Goal: Task Accomplishment & Management: Use online tool/utility

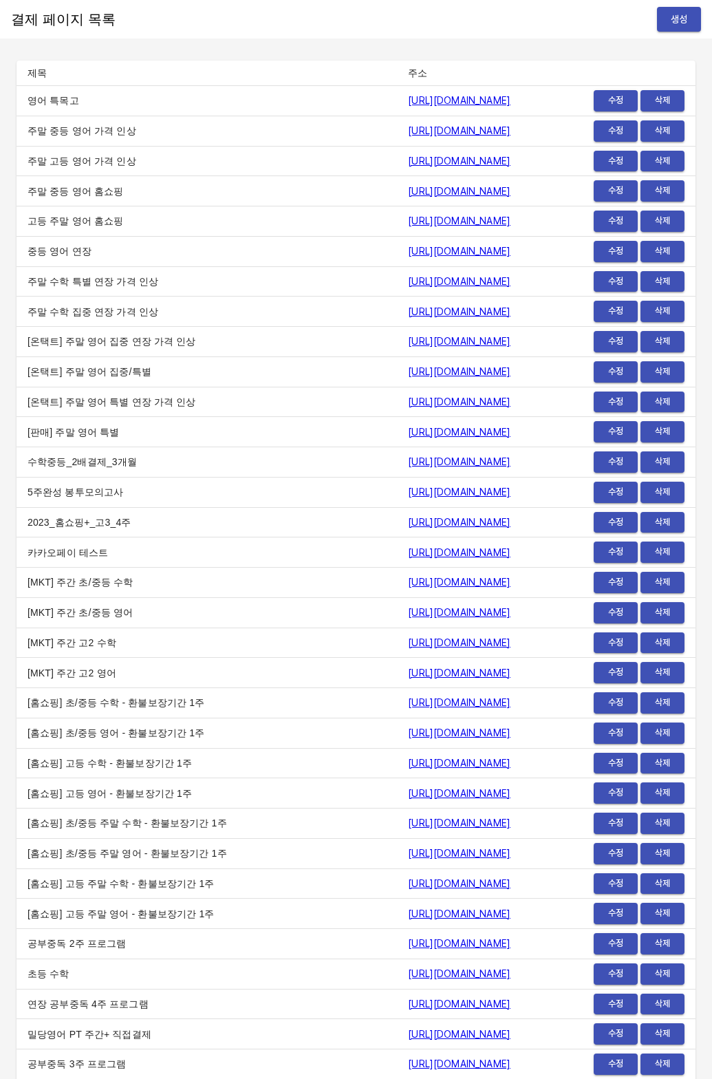
scroll to position [16100, 0]
click at [662, 19] on button "생성" at bounding box center [679, 19] width 44 height 25
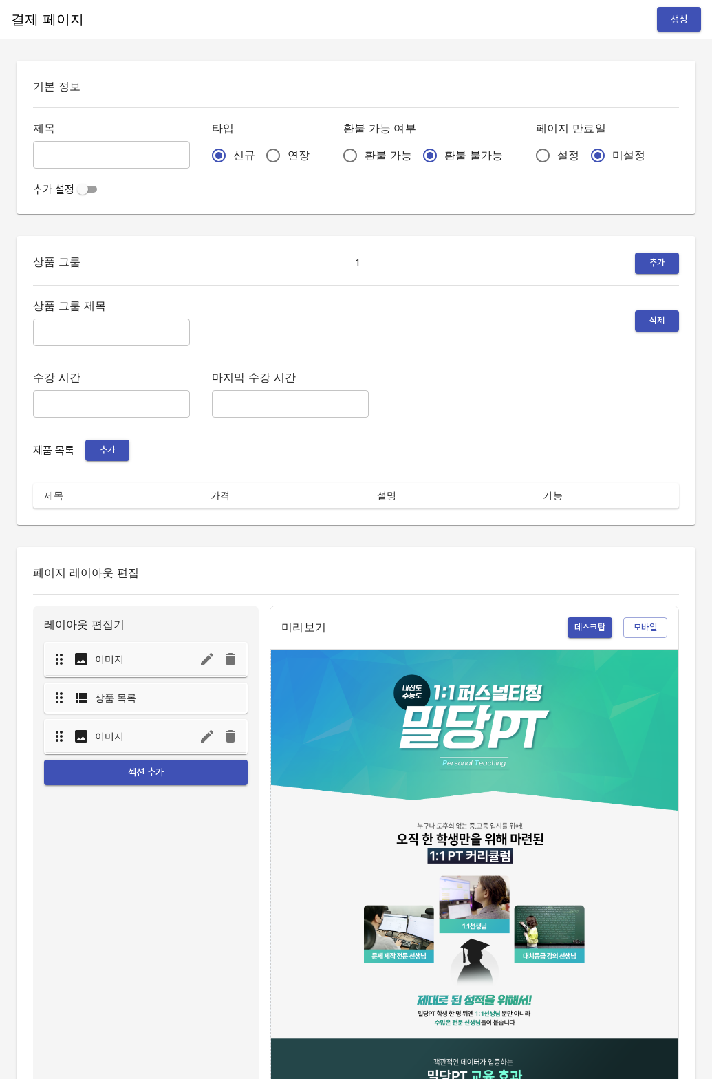
click at [259, 156] on input "연장" at bounding box center [273, 155] width 29 height 29
radio input "true"
click at [528, 151] on input "설정" at bounding box center [542, 155] width 29 height 29
radio input "true"
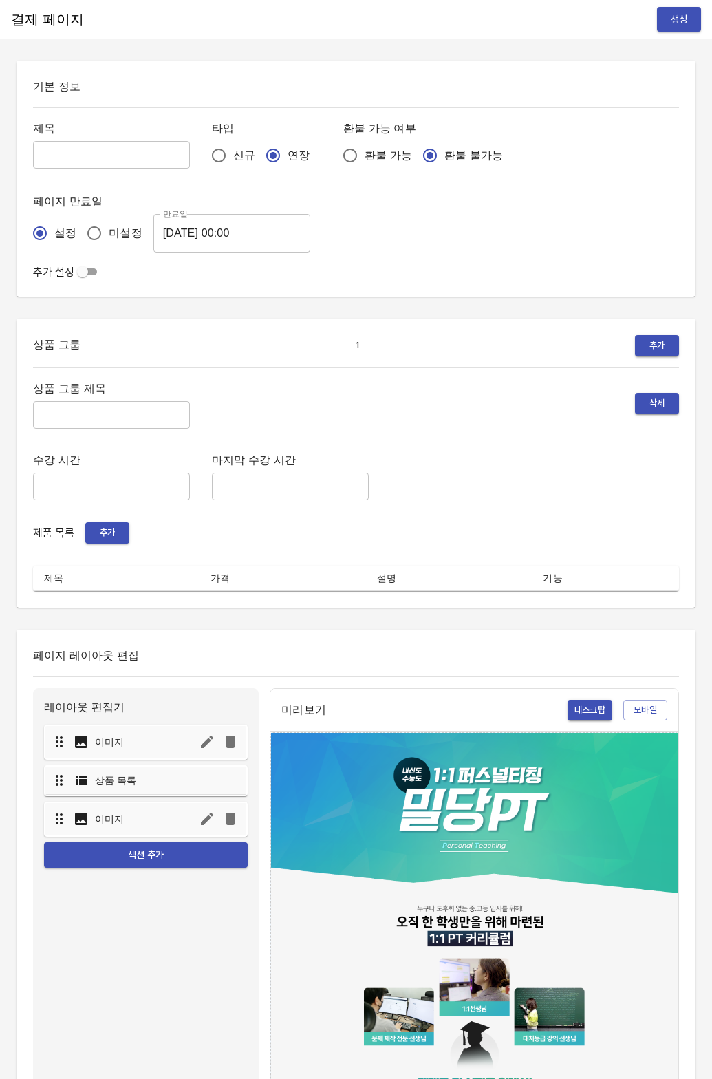
click at [201, 227] on input "2025-08-14 00:00" at bounding box center [231, 233] width 157 height 39
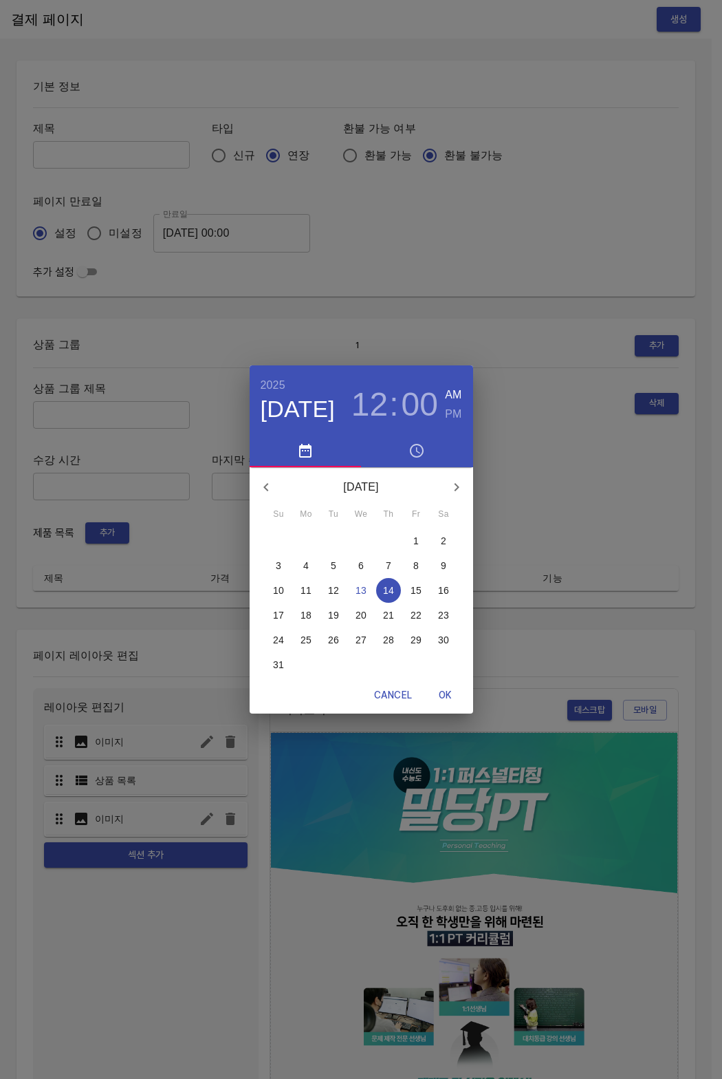
click at [376, 612] on div "21" at bounding box center [389, 615] width 28 height 25
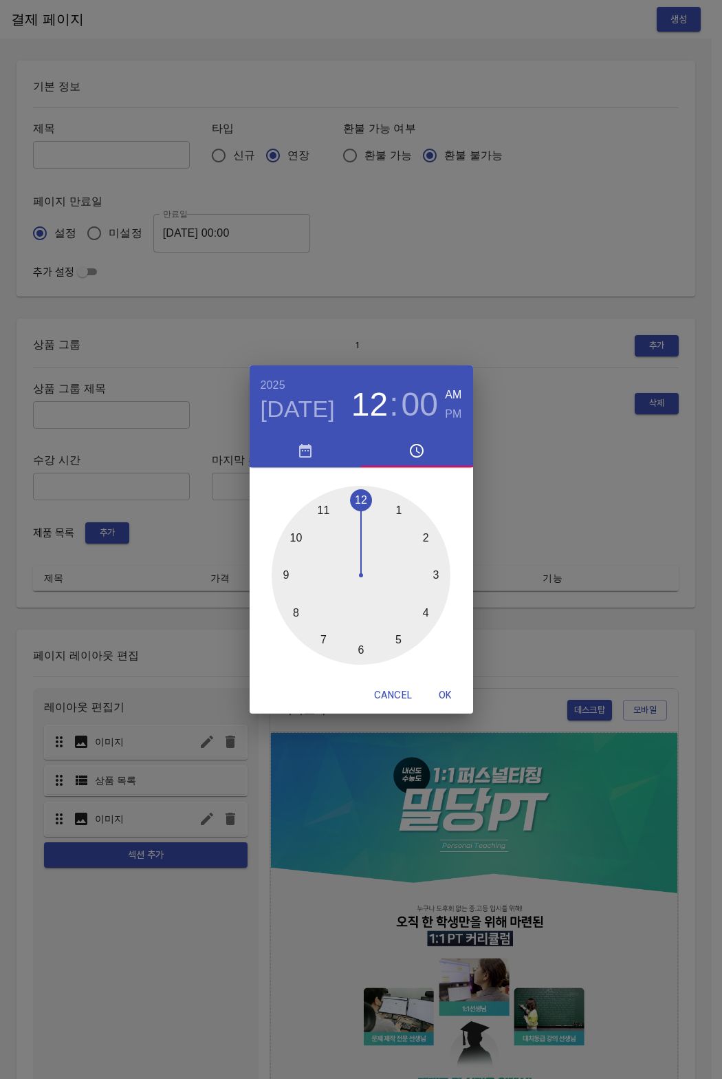
click at [299, 469] on div "1 2 3 4 5 6 7 8 9 10 11 12" at bounding box center [362, 572] width 224 height 210
click at [311, 453] on icon "button" at bounding box center [305, 450] width 17 height 17
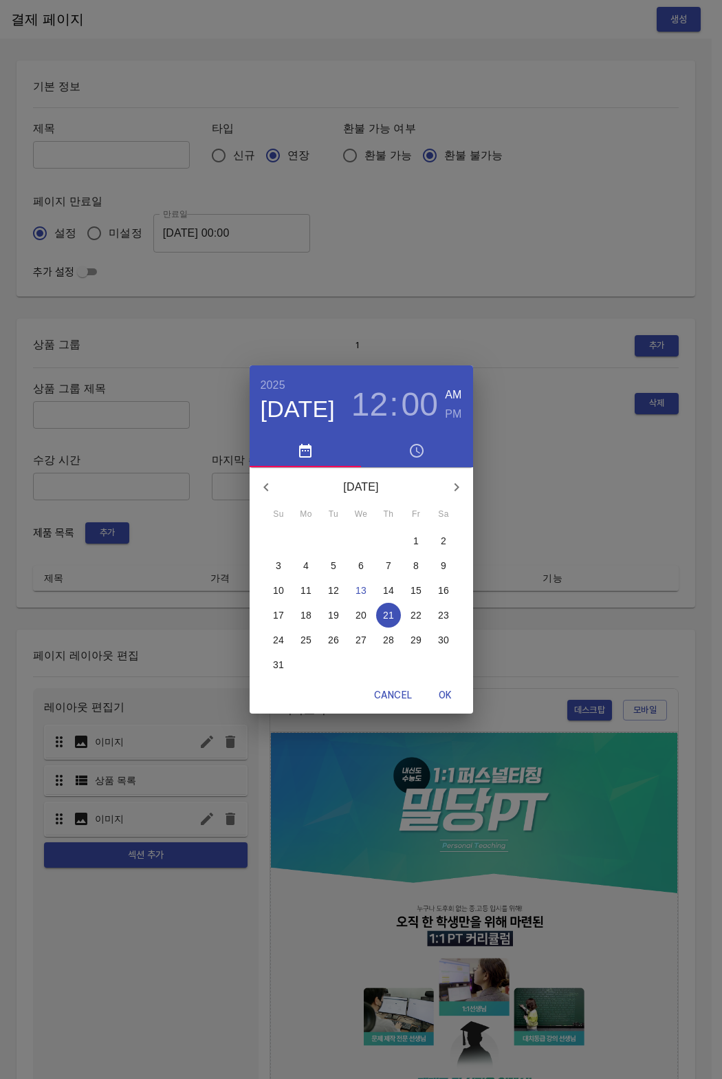
click at [447, 694] on span "OK" at bounding box center [445, 695] width 33 height 17
type input "2025-08-21 00:00"
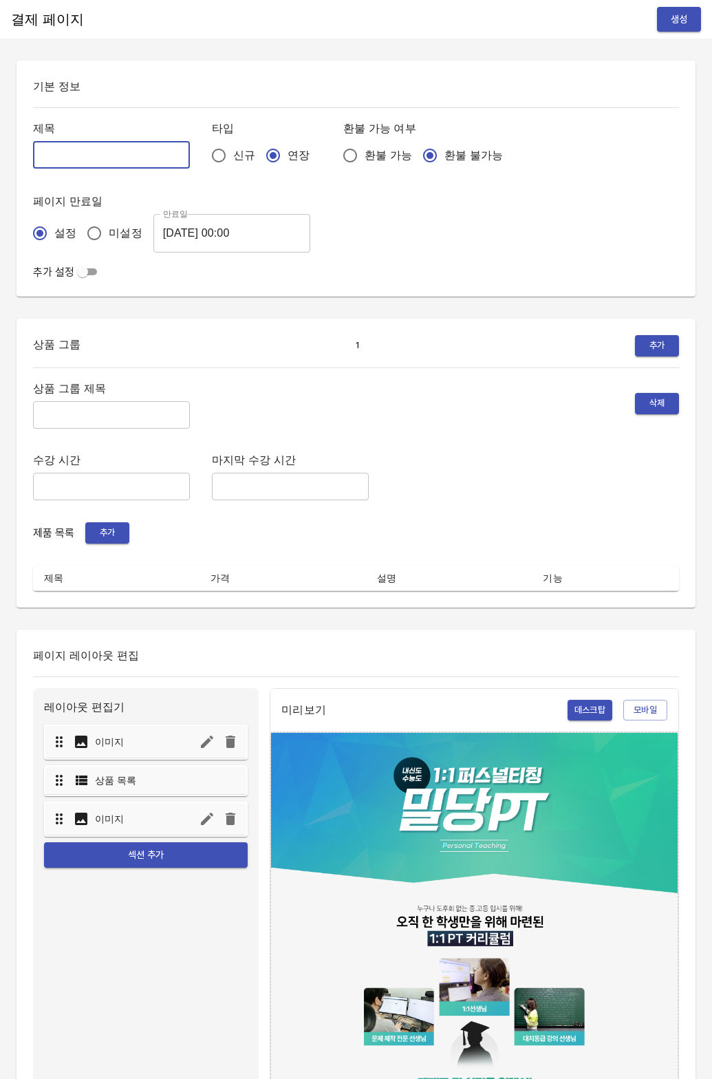
click at [65, 156] on input "text" at bounding box center [111, 155] width 157 height 28
type input "0813_[PERSON_NAME]"
click at [84, 401] on input "text" at bounding box center [111, 415] width 157 height 28
type input "주간 집중관리"
click at [99, 544] on div "상품 그룹 제목 주간 집중관리 ​ 삭제 수강 시간 ​ 마지막 수강 시간 ​ 제품 목록 추가 제목 가격 설명 기능" at bounding box center [356, 485] width 646 height 212
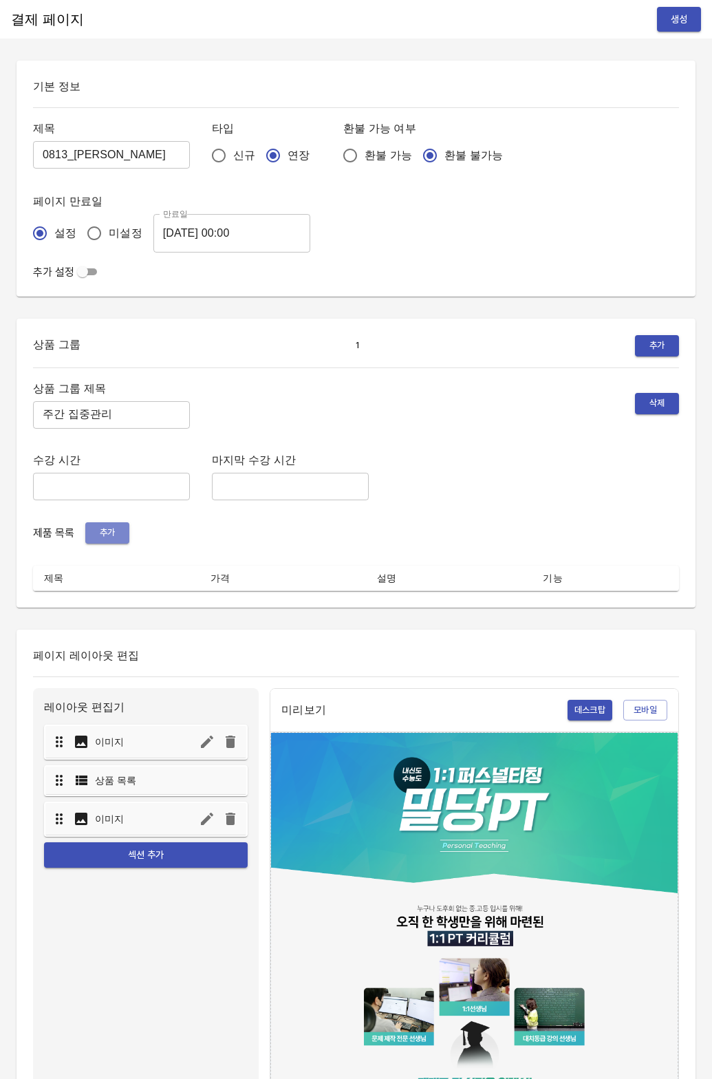
click at [100, 541] on button "추가" at bounding box center [107, 532] width 44 height 21
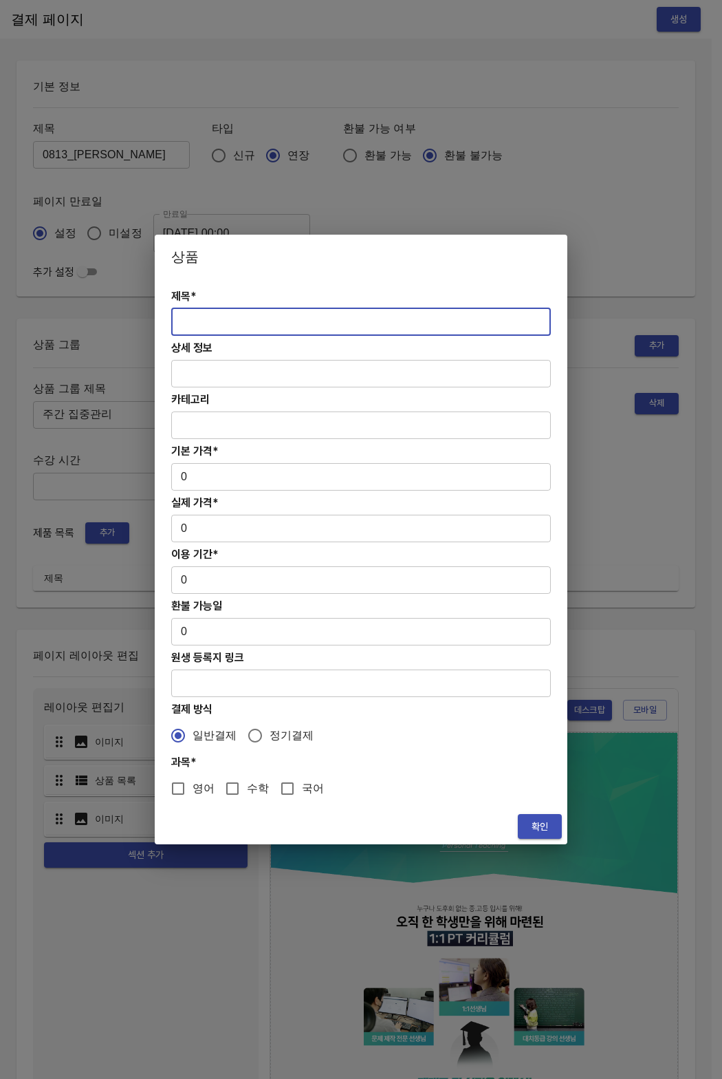
click at [272, 308] on input "text" at bounding box center [361, 322] width 380 height 28
paste input "[연장] 고등 주간 집중관리 영어 4주(약 1개월) 프로그램"
type input "[연장] 고등 주간 집중관리 영어 4주(약 1개월) 프로그램"
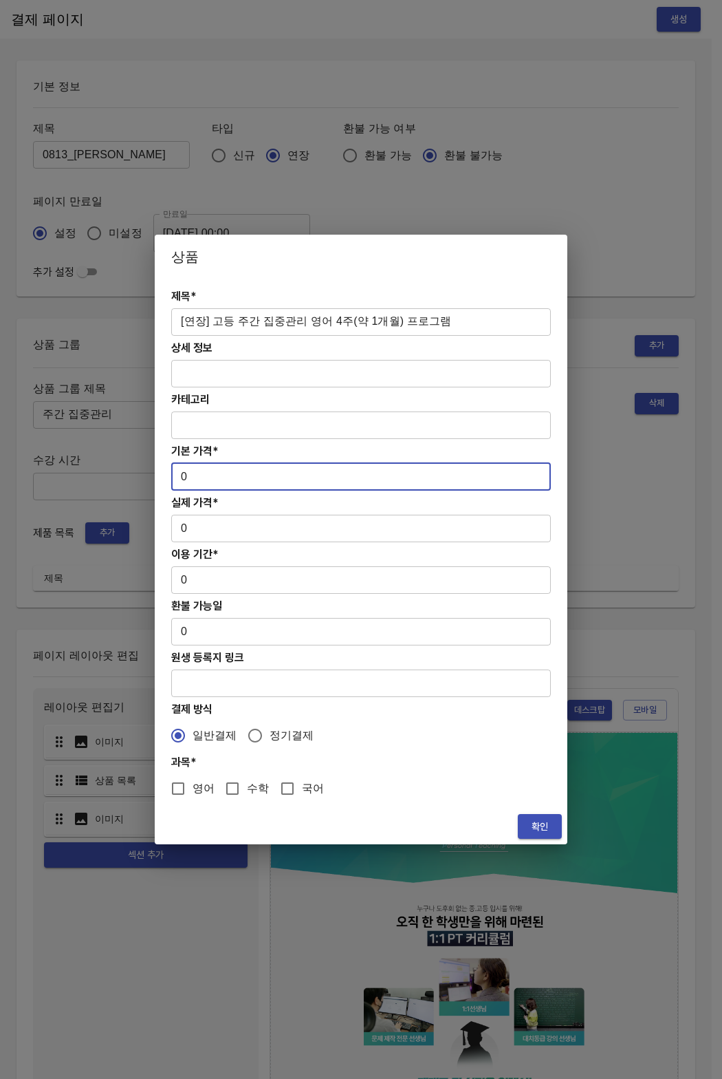
drag, startPoint x: 213, startPoint y: 473, endPoint x: 152, endPoint y: 473, distance: 60.5
click at [152, 473] on div "상품 제목* [연장] 고등 주간 집중관리 영어 4주(약 1개월) 프로그램 ​ 상세 정보 ​ 카테고리 ​ 기본 가격* 0 ​ 실제 가격* 0 ​…" at bounding box center [361, 539] width 722 height 1079
paste input "31300"
type input "313000"
click at [189, 536] on input "0" at bounding box center [361, 529] width 380 height 28
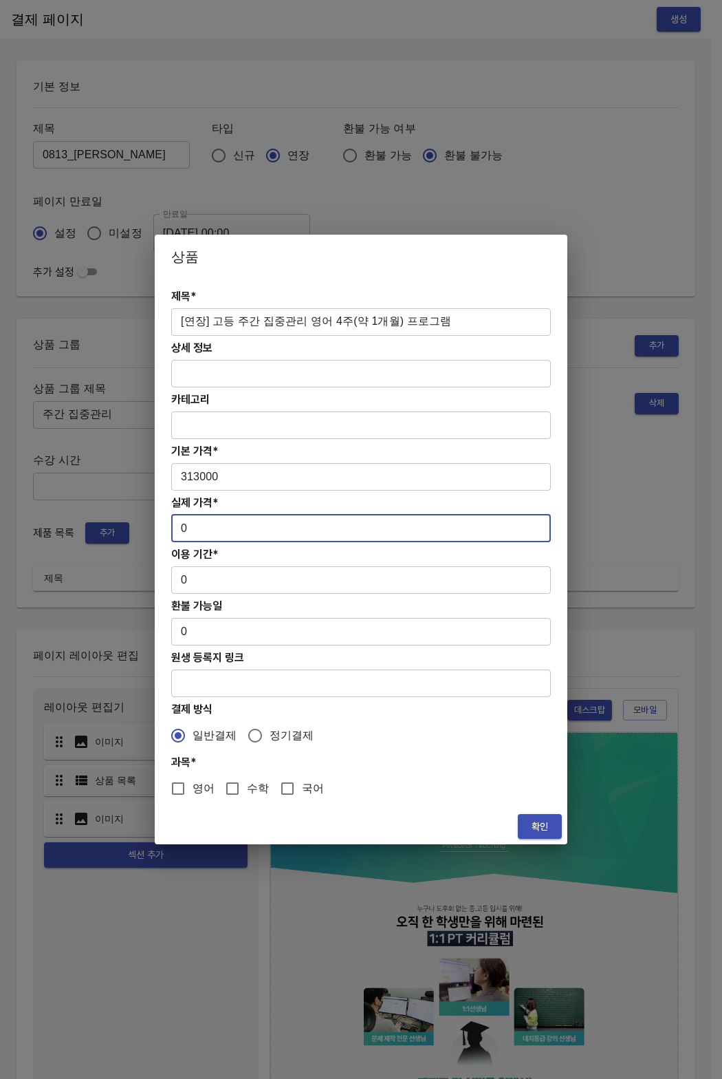
drag, startPoint x: 188, startPoint y: 535, endPoint x: 163, endPoint y: 530, distance: 25.1
click at [163, 530] on div "제목* [연장] 고등 주간 집중관리 영어 4주(약 1개월) 프로그램 ​ 상세 정보 ​ 카테고리 ​ 기본 가격* 313000 ​ 실제 가격* 0…" at bounding box center [361, 544] width 413 height 530
paste input "31300"
type input "313000"
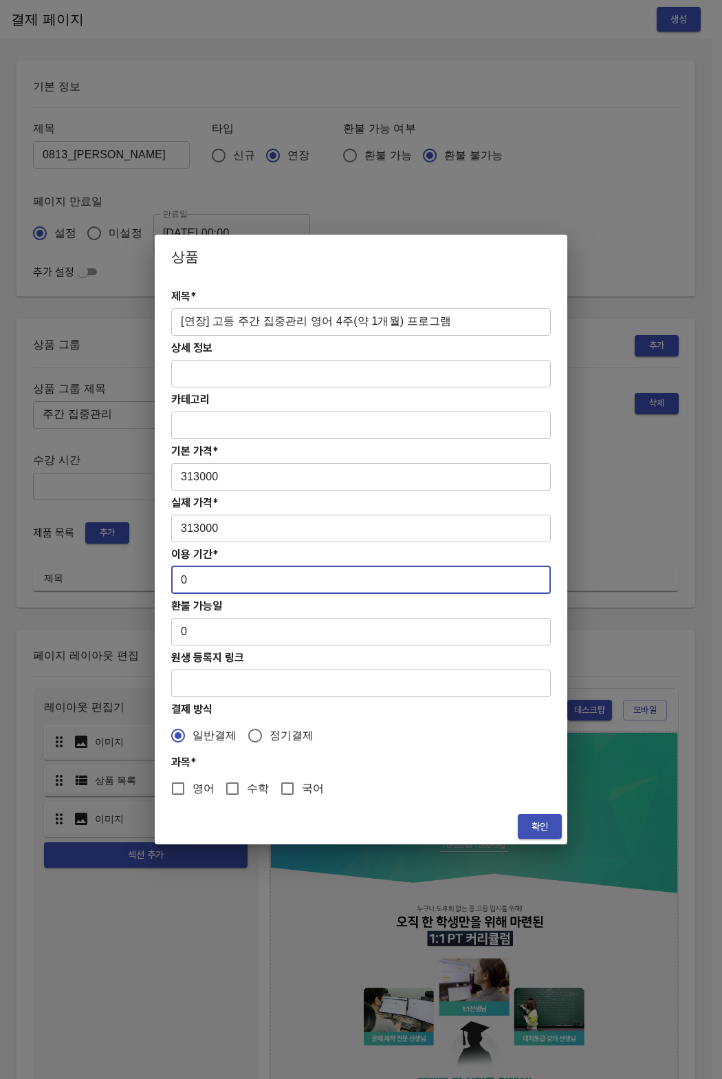
drag, startPoint x: 190, startPoint y: 579, endPoint x: 176, endPoint y: 577, distance: 13.8
click at [176, 577] on input "0" at bounding box center [361, 580] width 380 height 28
type input "28"
click at [186, 785] on input "영어" at bounding box center [178, 788] width 29 height 29
checkbox input "true"
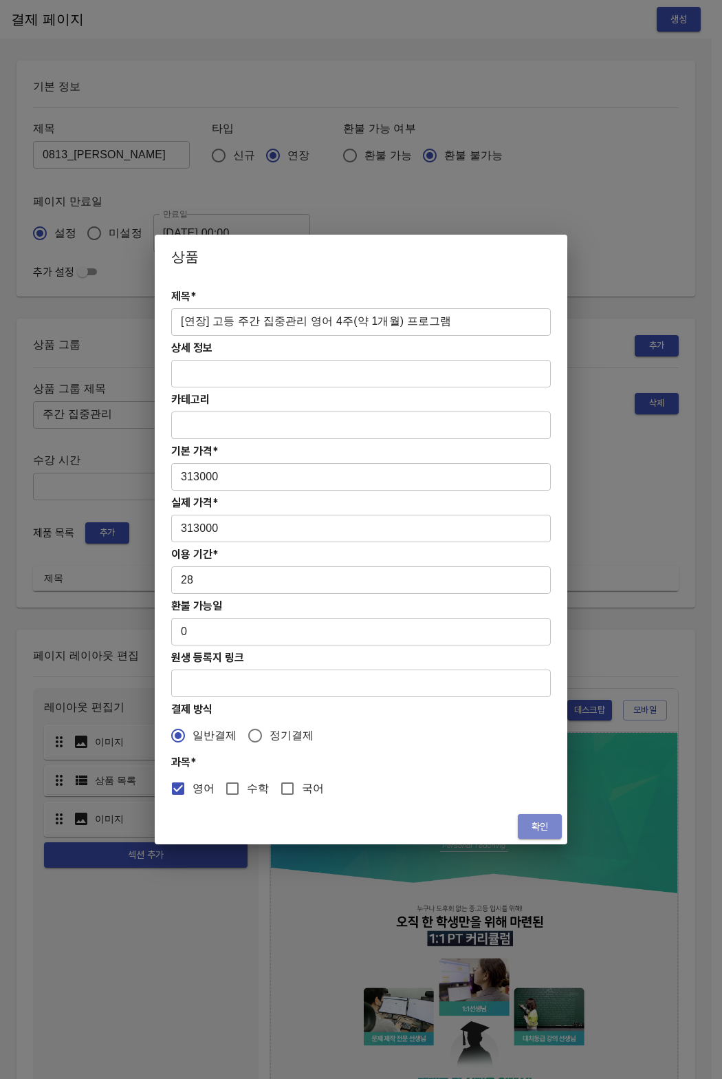
click at [533, 826] on span "확인" at bounding box center [540, 826] width 22 height 17
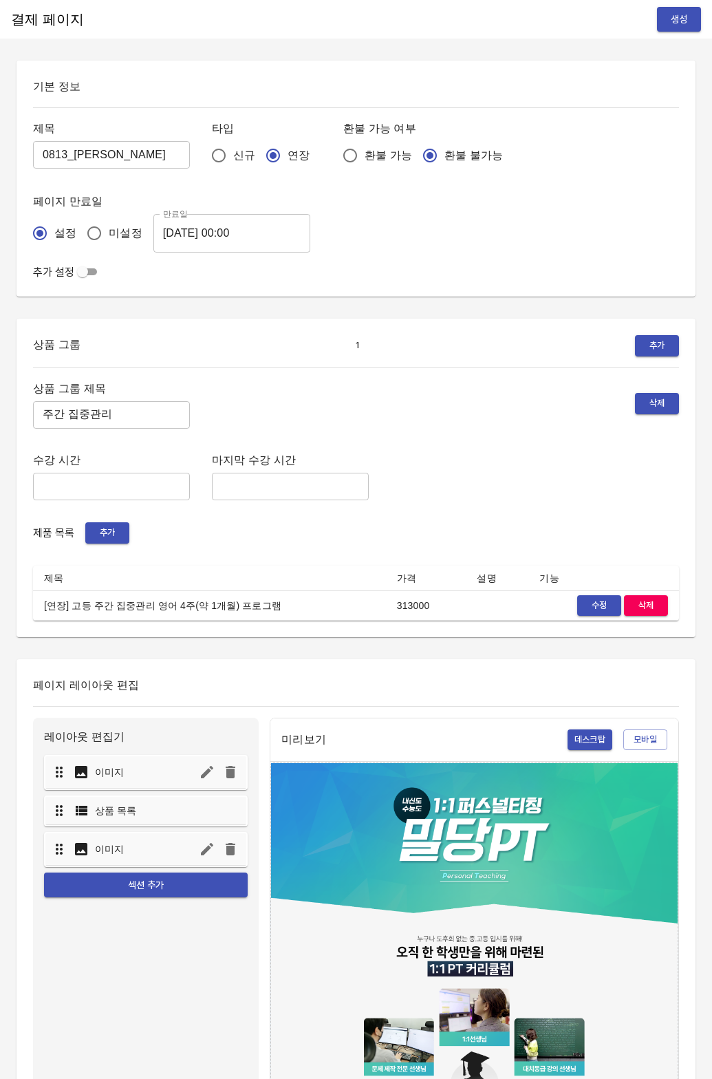
click at [376, 443] on div "상품 그룹 제목 주간 집중관리 ​ 삭제 수강 시간 ​ 마지막 수강 시간 ​ 제품 목록 추가 제목 가격 설명 기능 [연장] 고등 주간 집중관리 …" at bounding box center [356, 500] width 646 height 242
click at [682, 20] on span "생성" at bounding box center [679, 19] width 22 height 17
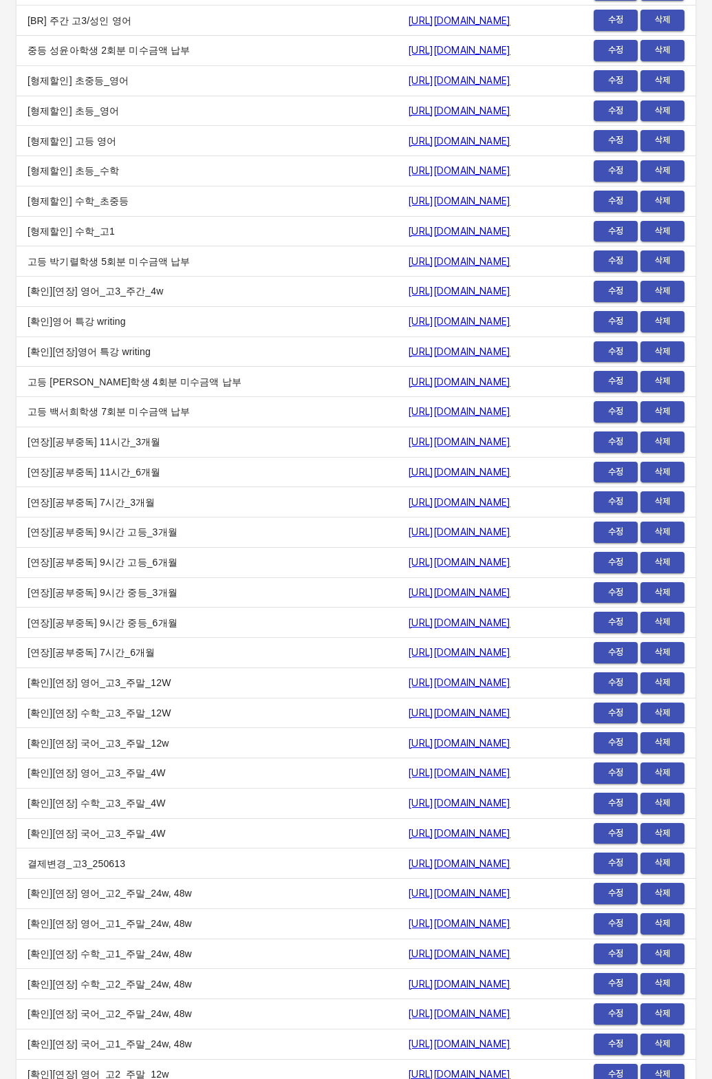
scroll to position [16130, 0]
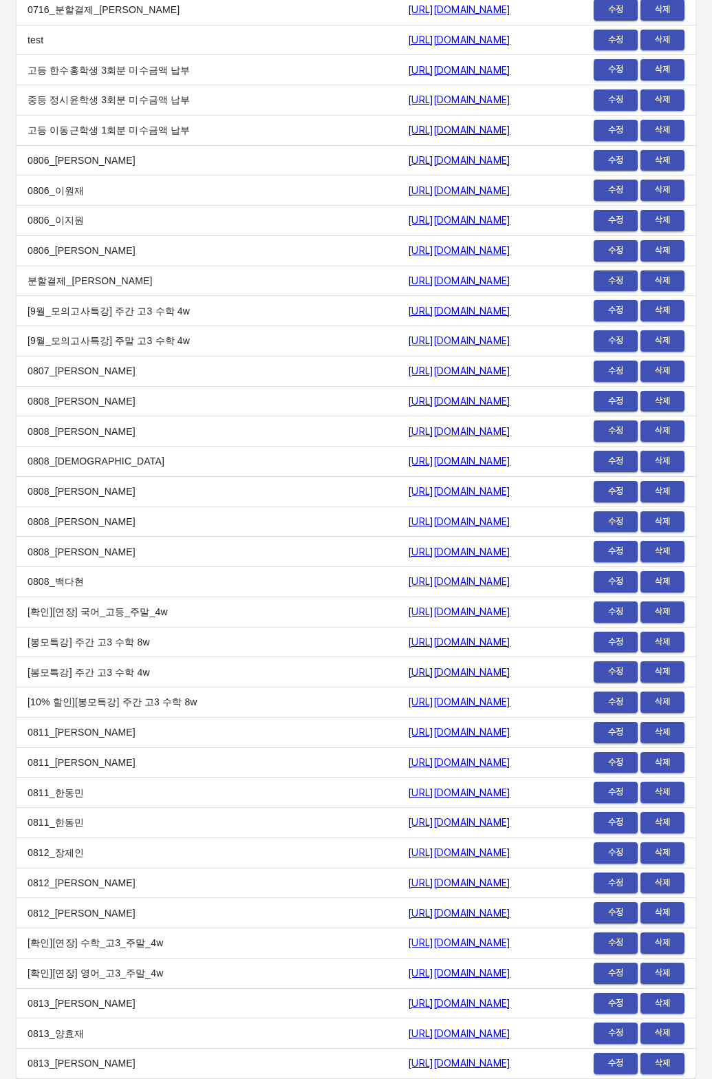
drag, startPoint x: 217, startPoint y: 1043, endPoint x: 229, endPoint y: 1064, distance: 23.7
click at [219, 1045] on td "0813_양효재" at bounding box center [207, 1033] width 380 height 30
drag, startPoint x: 229, startPoint y: 1064, endPoint x: 531, endPoint y: 1063, distance: 302.0
click at [531, 1063] on tr "0813_박주하 https://payment.mildang.kr/-KtmyhR9pe7hSXJ4yAkgR 수정 삭제" at bounding box center [356, 1064] width 679 height 30
copy tr "0813_박주하 https://payment.mildang.kr/-KtmyhR9pe7hSXJ4yAkgR"
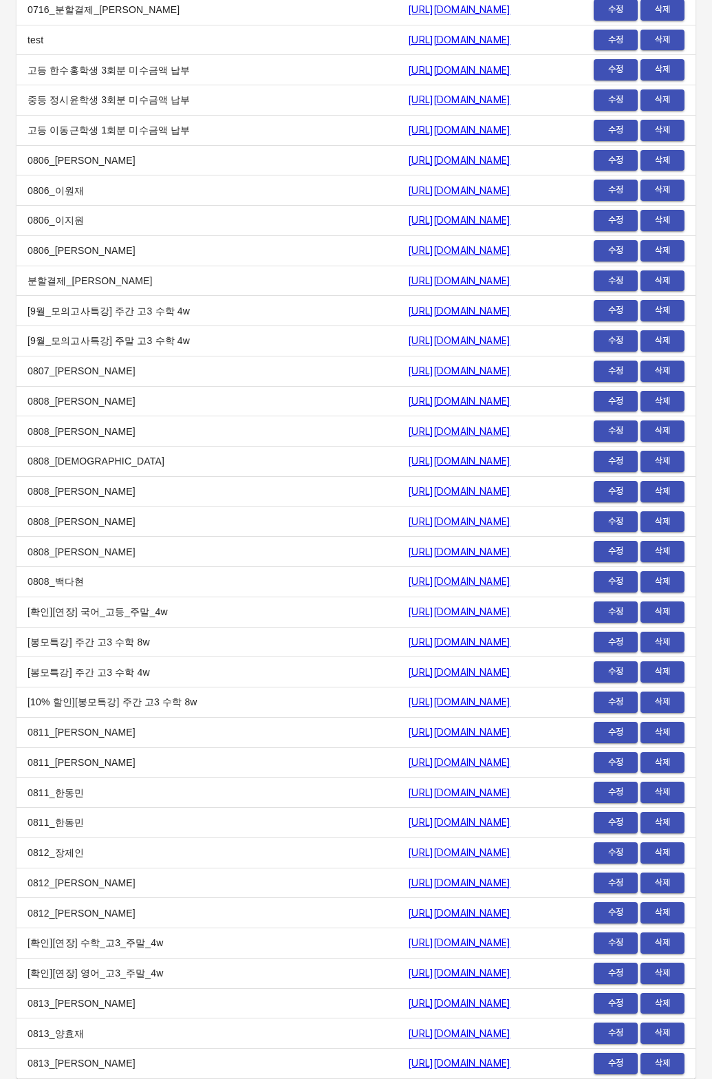
click at [159, 601] on td "[확인][연장] 국어_고등_주말_4w" at bounding box center [207, 612] width 380 height 30
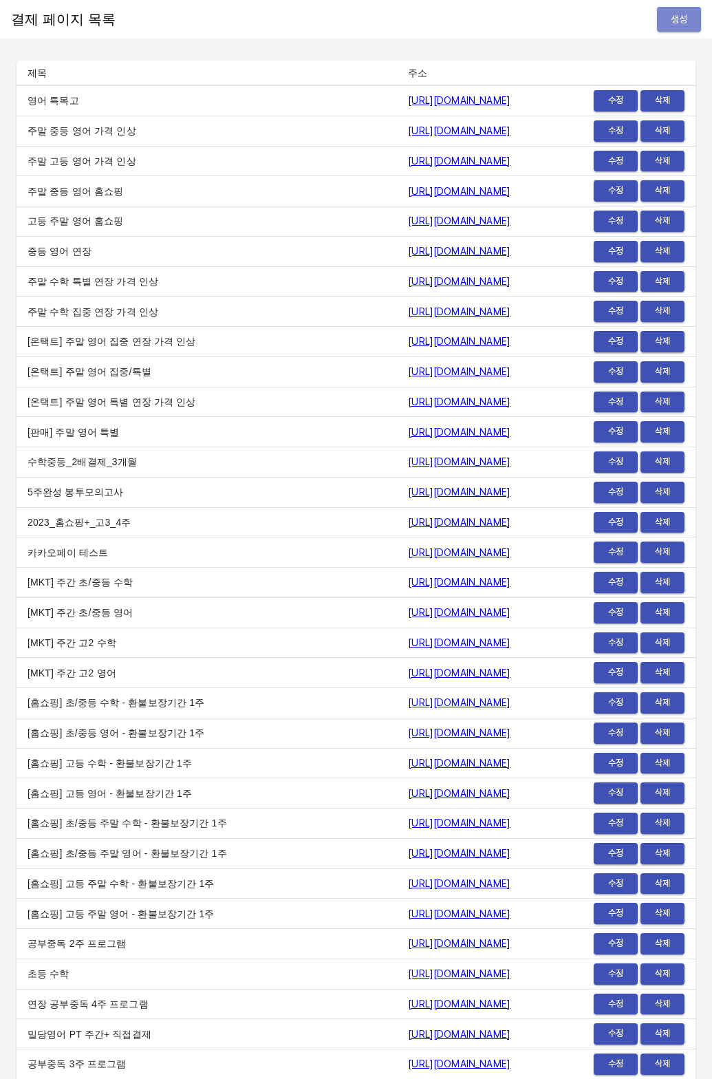
click at [661, 29] on button "생성" at bounding box center [679, 19] width 44 height 25
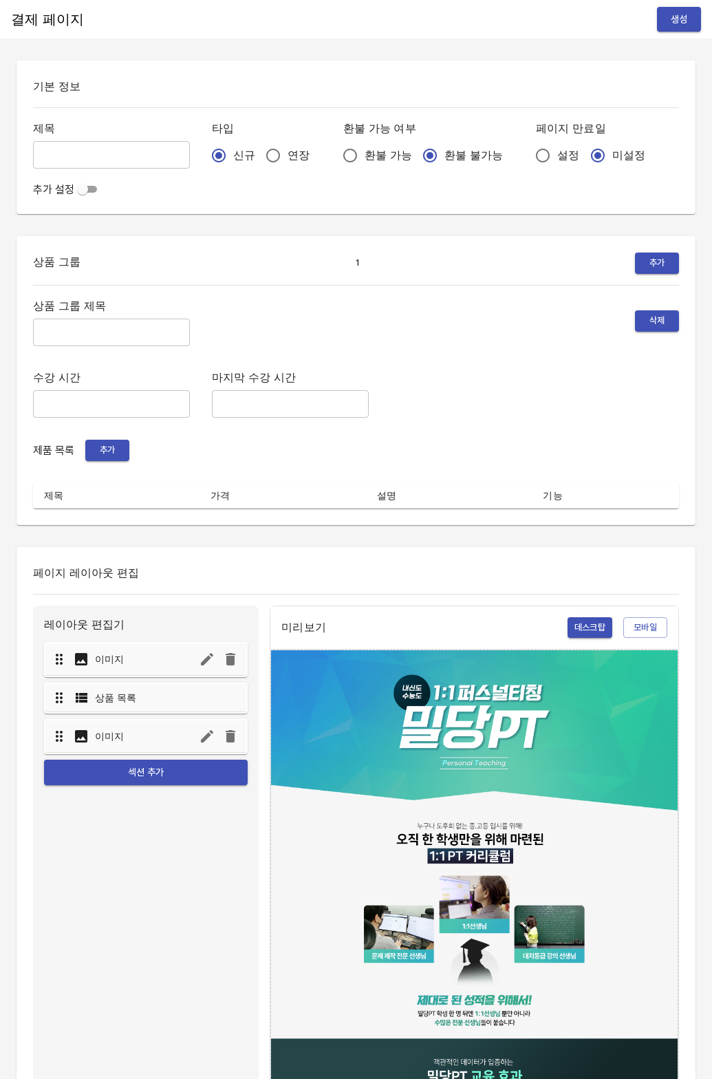
click at [259, 155] on input "연장" at bounding box center [273, 155] width 29 height 29
radio input "true"
click at [528, 153] on input "설정" at bounding box center [542, 155] width 29 height 29
radio input "true"
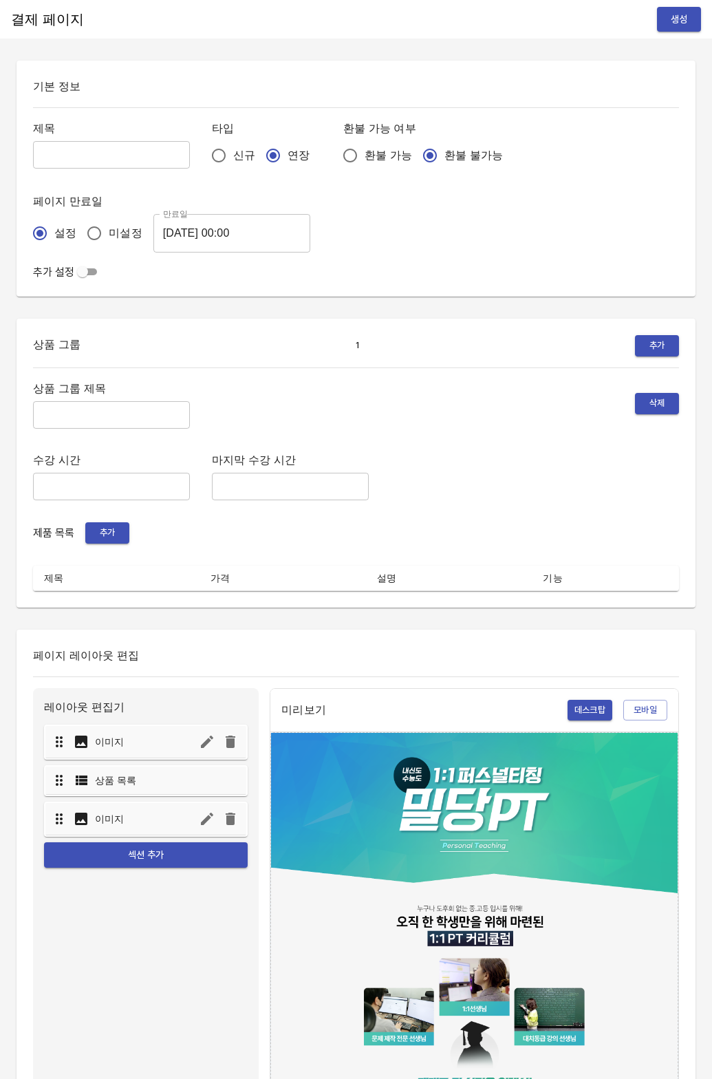
click at [204, 224] on input "[DATE] 00:00" at bounding box center [231, 233] width 157 height 39
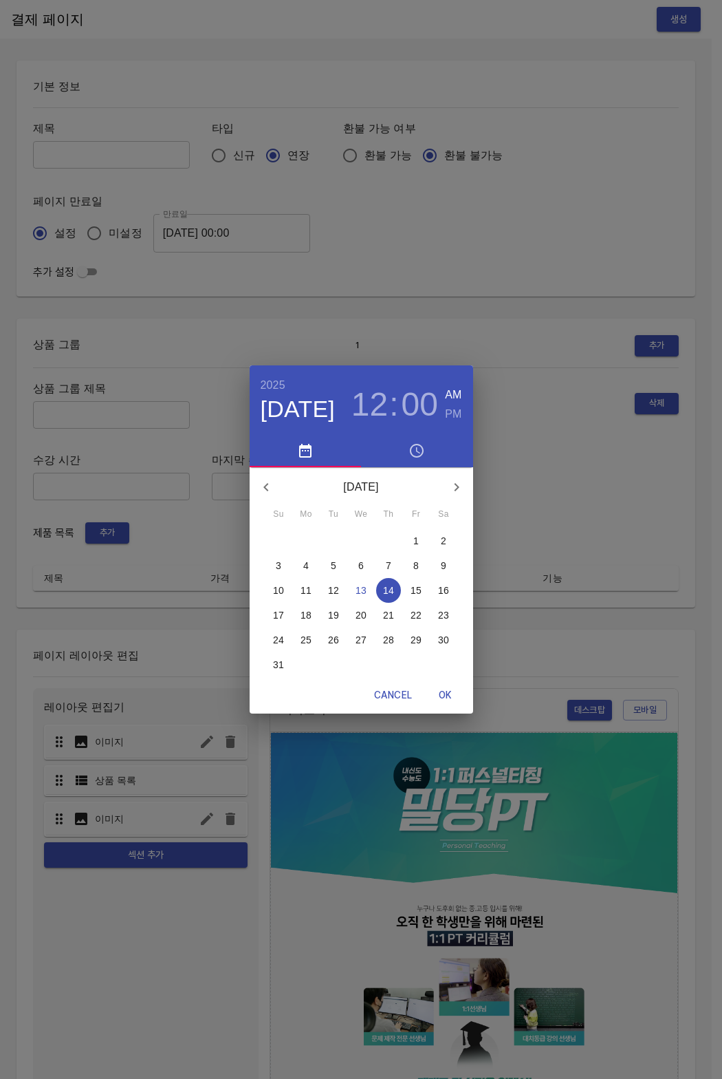
click at [383, 609] on p "21" at bounding box center [388, 615] width 11 height 14
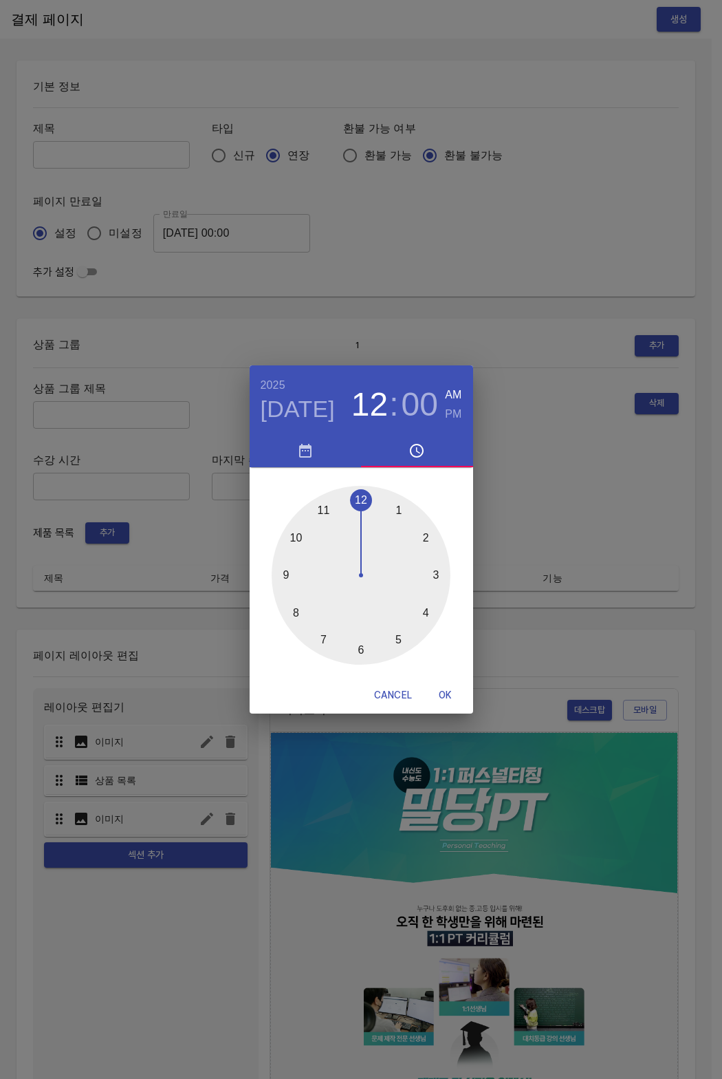
click at [438, 707] on button "OK" at bounding box center [446, 695] width 44 height 25
type input "[DATE] 00:00"
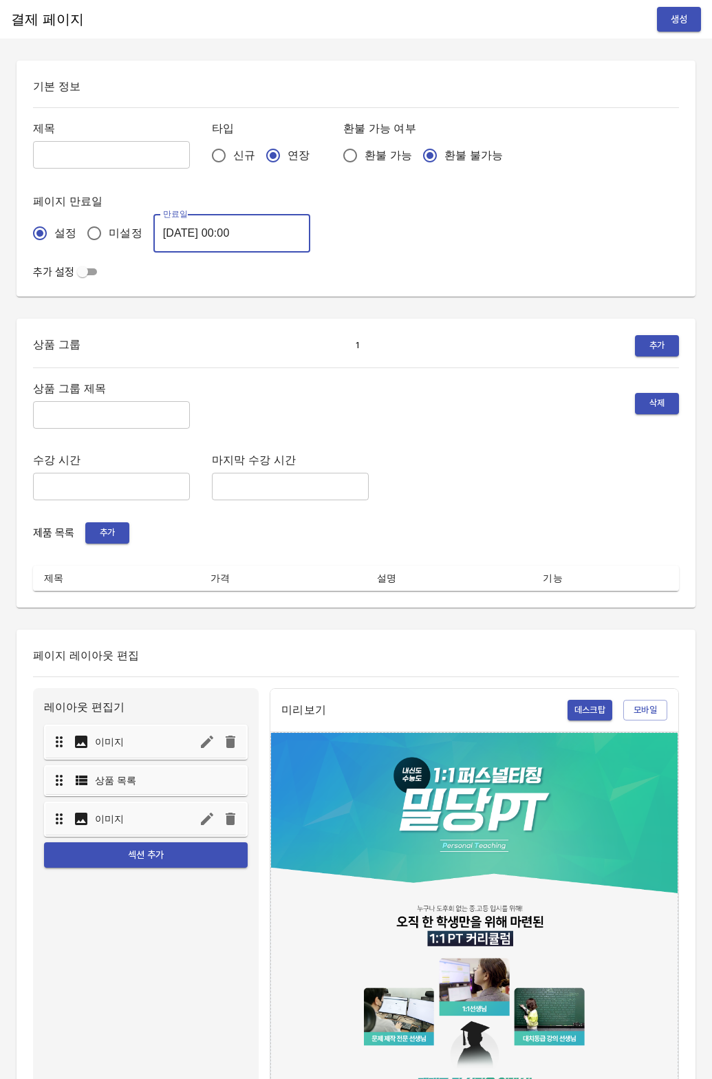
click at [103, 151] on input "text" at bounding box center [111, 155] width 157 height 28
type input "0813_[PERSON_NAME]"
click at [76, 413] on input "text" at bounding box center [111, 415] width 157 height 28
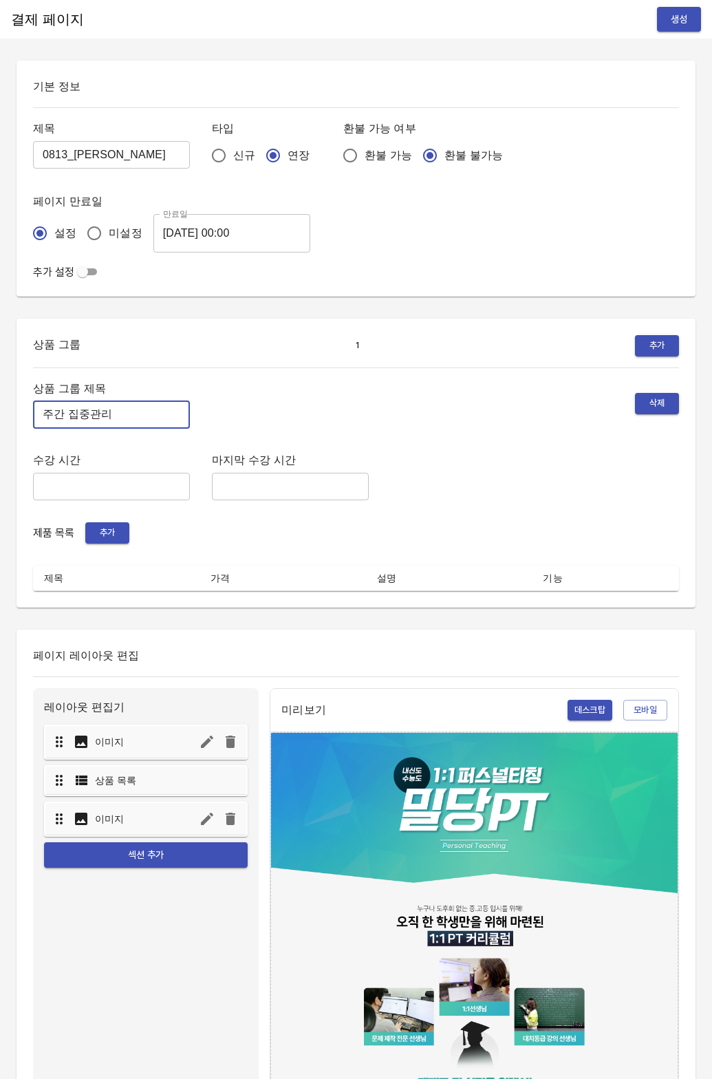
type input "주간 집중관리"
click at [116, 542] on button "추가" at bounding box center [107, 532] width 44 height 21
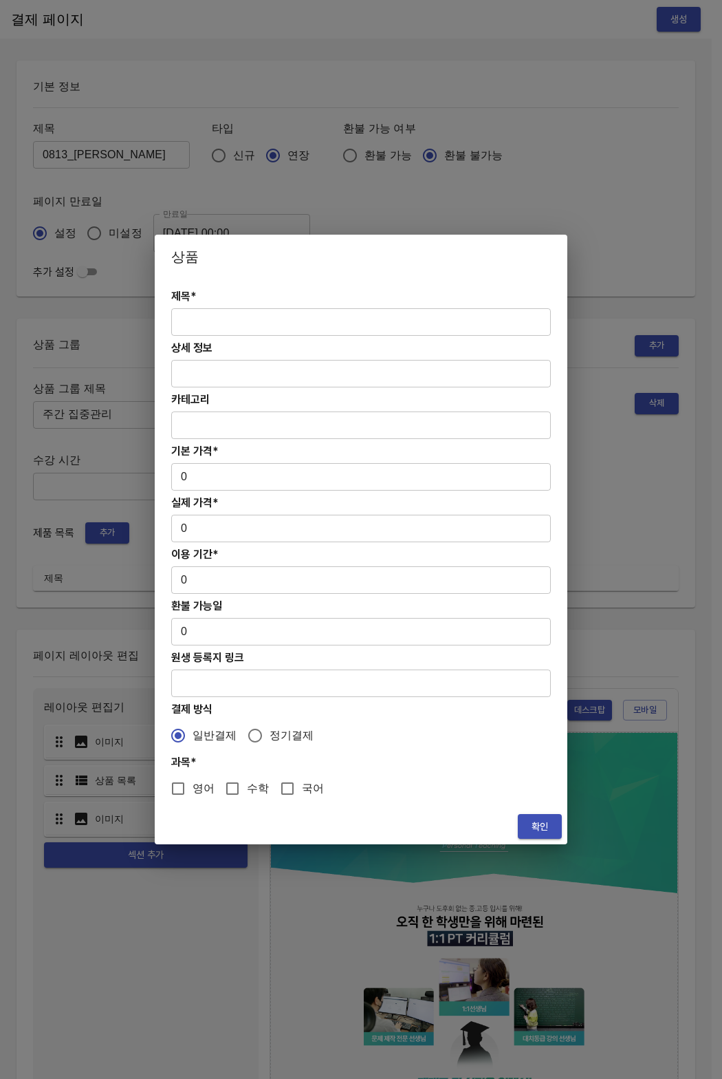
click at [210, 305] on div "제목* ​ 상세 정보 ​ 카테고리 ​ 기본 가격* 0 ​ 실제 가격* 0 ​ 이용 기간* 0 ​ 환불 가능일 0 ​ 원생 등록지 링크 ​ 결제…" at bounding box center [361, 544] width 413 height 530
click at [209, 316] on input "text" at bounding box center [361, 322] width 380 height 28
paste input "[연장] 고등 주간 집중관리 영어 4주(약 1개월) 프로그램"
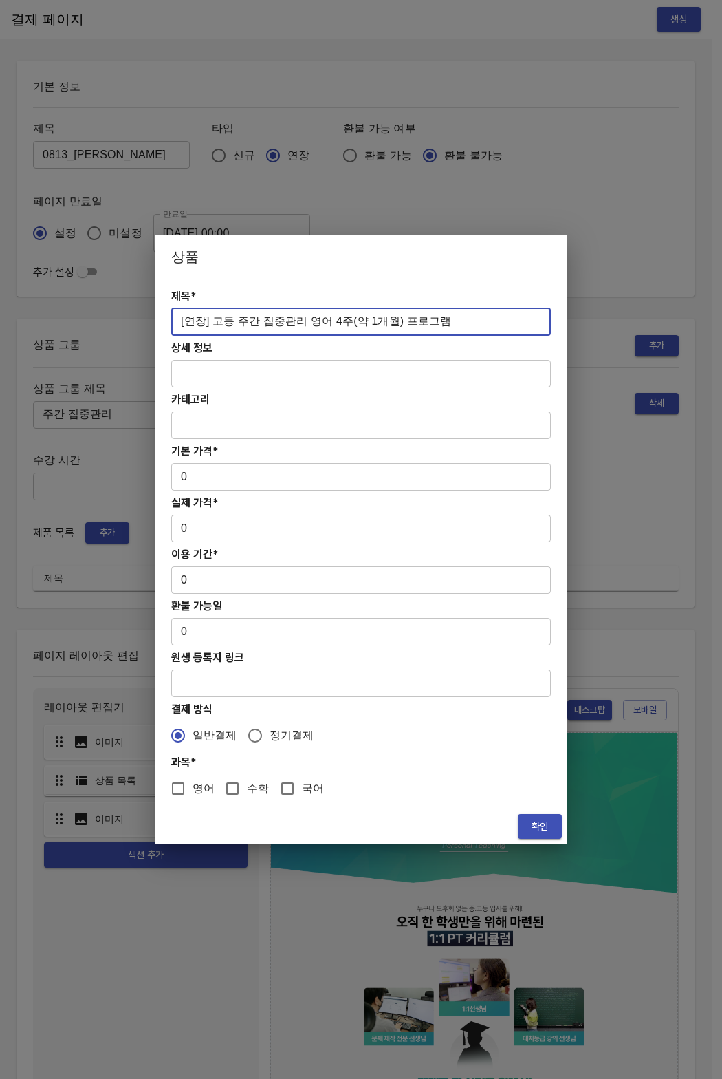
type input "[연장] 고등 주간 집중관리 영어 4주(약 1개월) 프로그램"
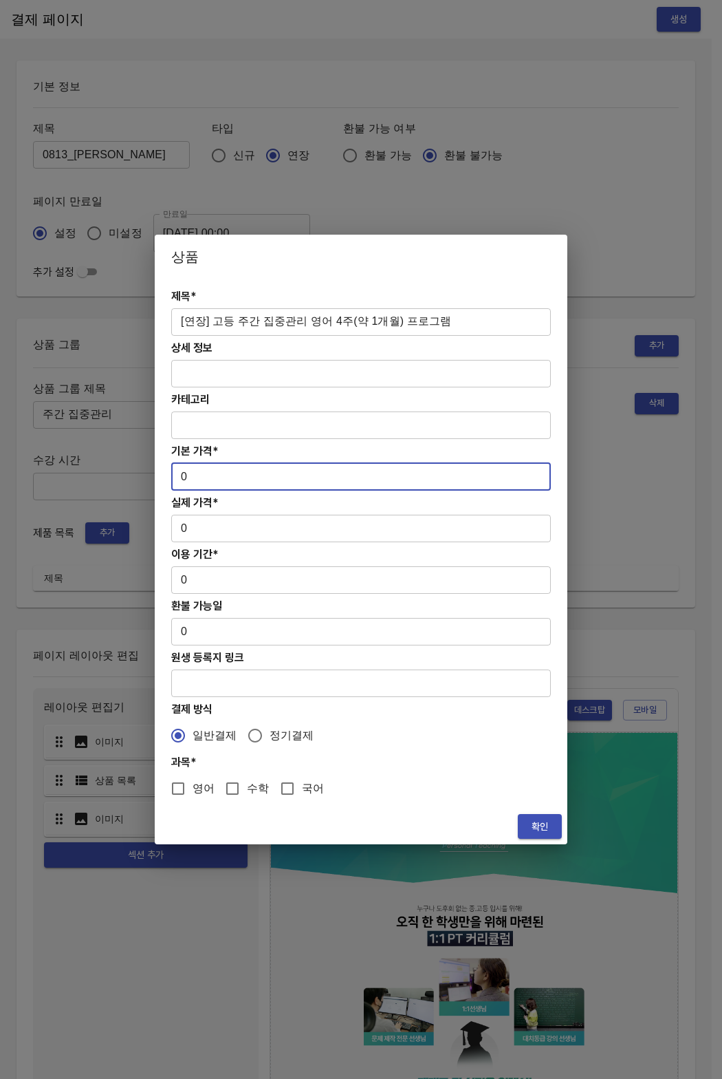
drag, startPoint x: 200, startPoint y: 479, endPoint x: 150, endPoint y: 477, distance: 49.6
click at [150, 477] on div "상품 제목* [연장] 고등 주간 집중관리 영어 4주(약 1개월) 프로그램 ​ 상세 정보 ​ 카테고리 ​ 기본 가격* 0 ​ 실제 가격* 0 ​…" at bounding box center [361, 539] width 722 height 1079
paste input "31300"
type input "313000"
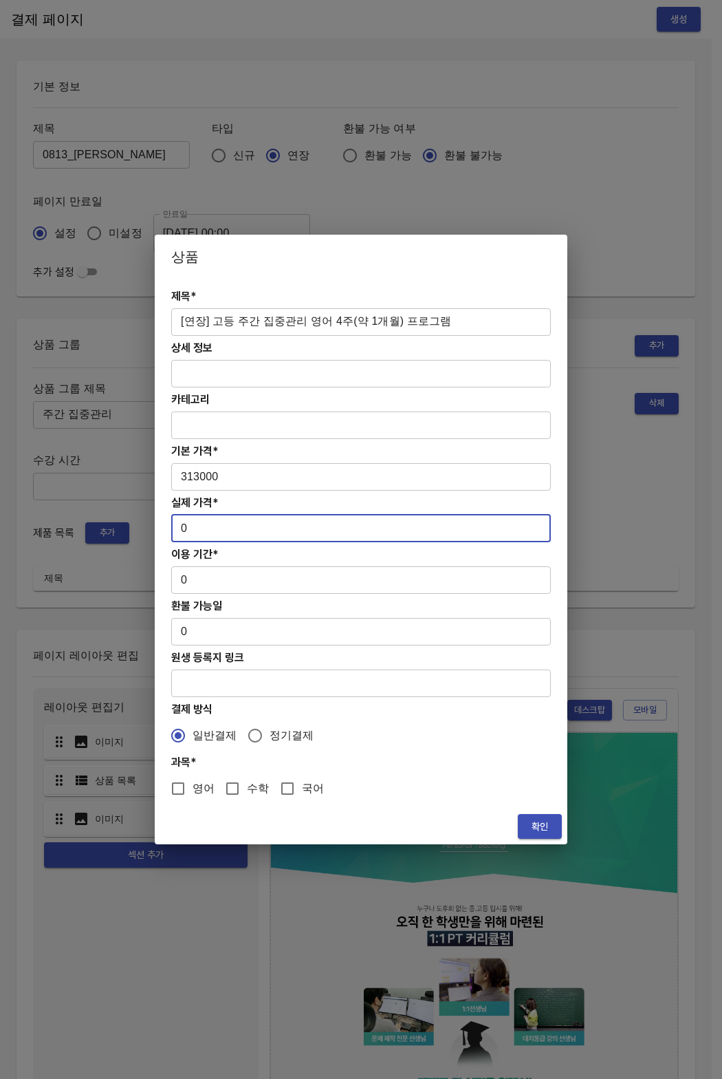
drag, startPoint x: 194, startPoint y: 530, endPoint x: 155, endPoint y: 527, distance: 39.4
click at [155, 527] on div "제목* [연장] 고등 주간 집중관리 영어 4주(약 1개월) 프로그램 ​ 상세 정보 ​ 카테고리 ​ 기본 가격* 313000 ​ 실제 가격* 0…" at bounding box center [361, 544] width 413 height 530
paste input "31300"
type input "313000"
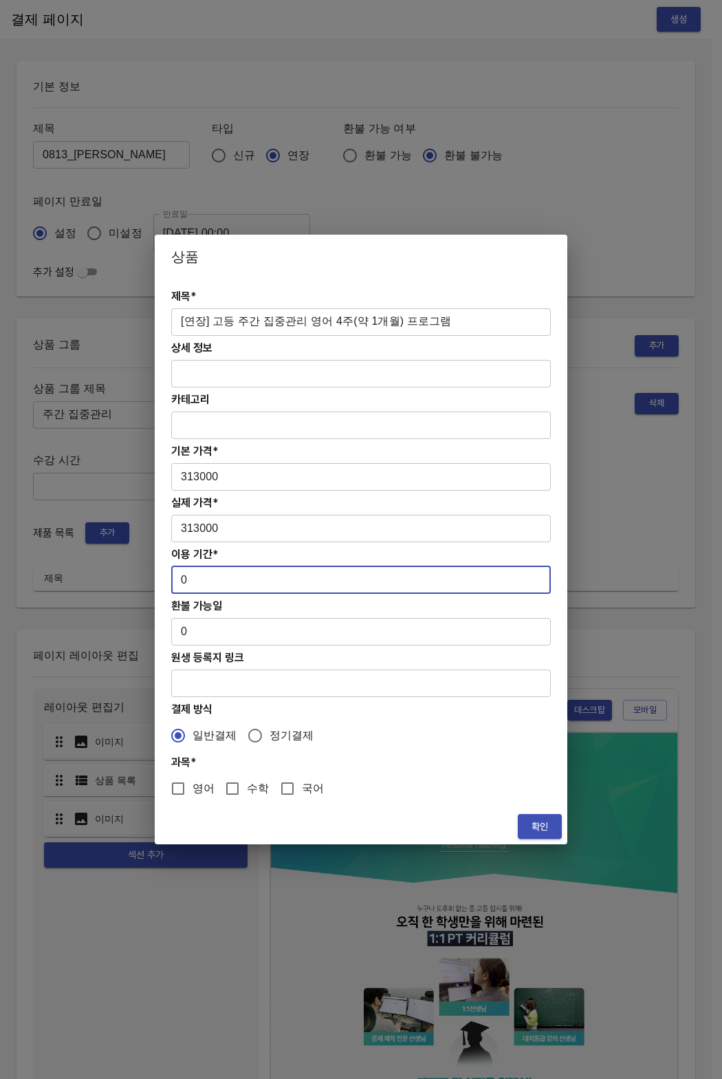
click at [180, 579] on input "0" at bounding box center [361, 580] width 380 height 28
type input "28"
click at [180, 786] on input "영어" at bounding box center [178, 788] width 29 height 29
checkbox input "true"
click at [542, 824] on span "확인" at bounding box center [540, 826] width 22 height 17
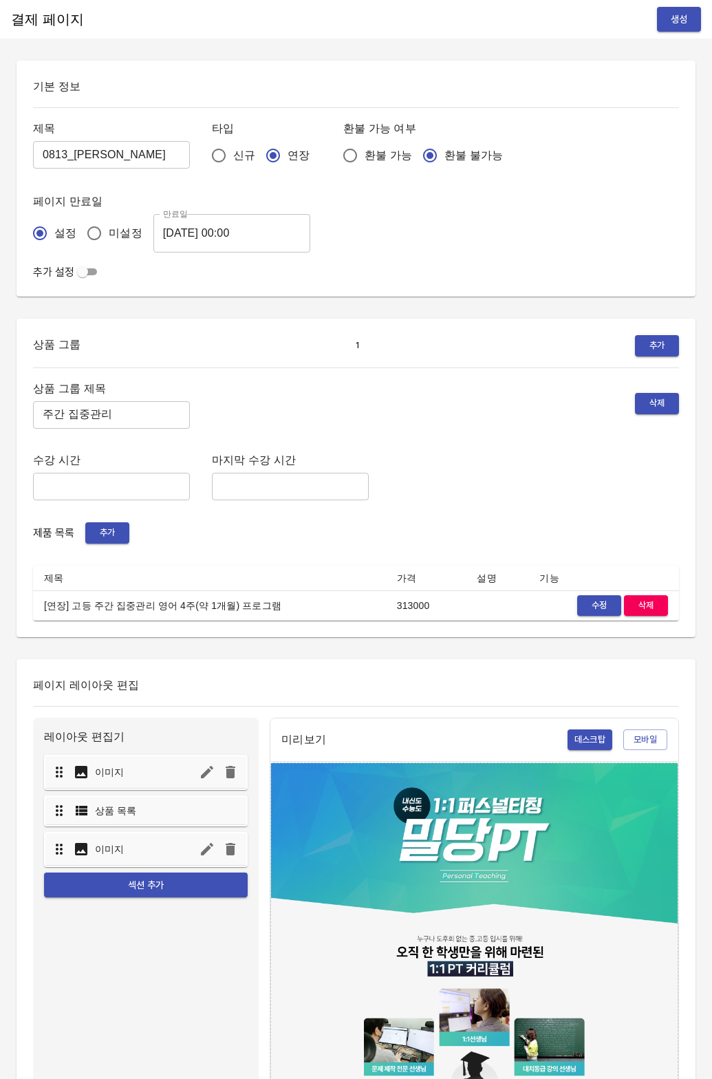
drag, startPoint x: 596, startPoint y: 204, endPoint x: 597, endPoint y: 191, distance: 13.1
click at [596, 204] on div "제목 0813_남승민 ​ 타입 신규 연장 환불 가능 여부 환불 가능 환불 불가능 페이지 만료일 설정 미설정 만료일 2025-08-21 00:0…" at bounding box center [356, 185] width 646 height 133
click at [671, 19] on span "생성" at bounding box center [679, 19] width 22 height 17
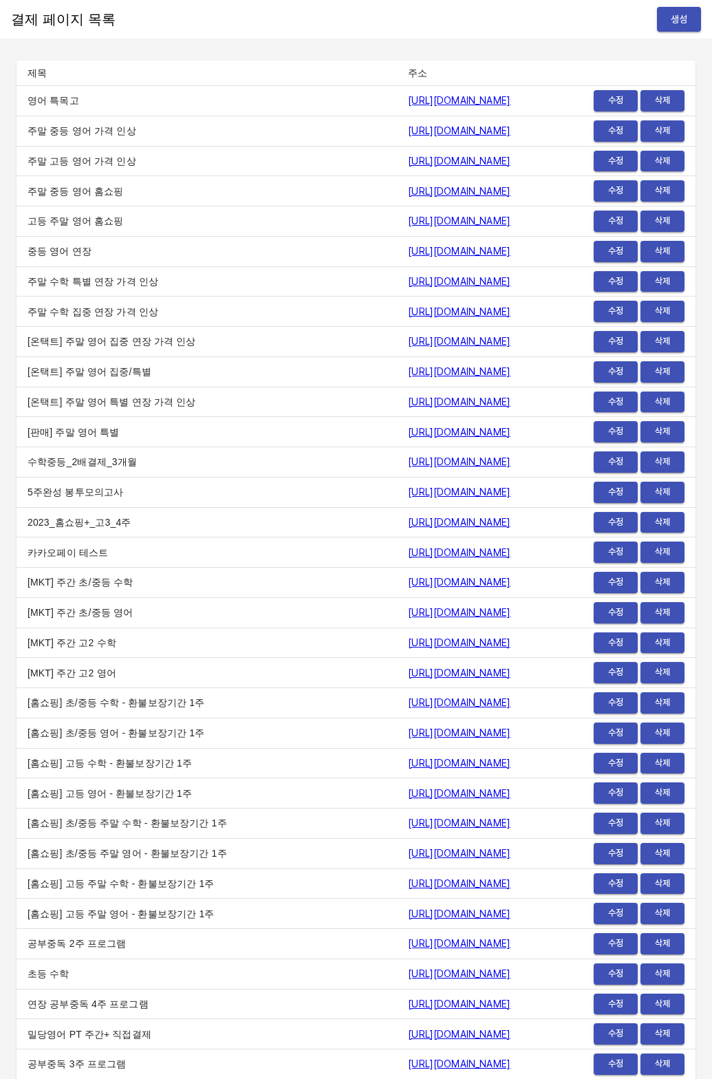
scroll to position [16161, 0]
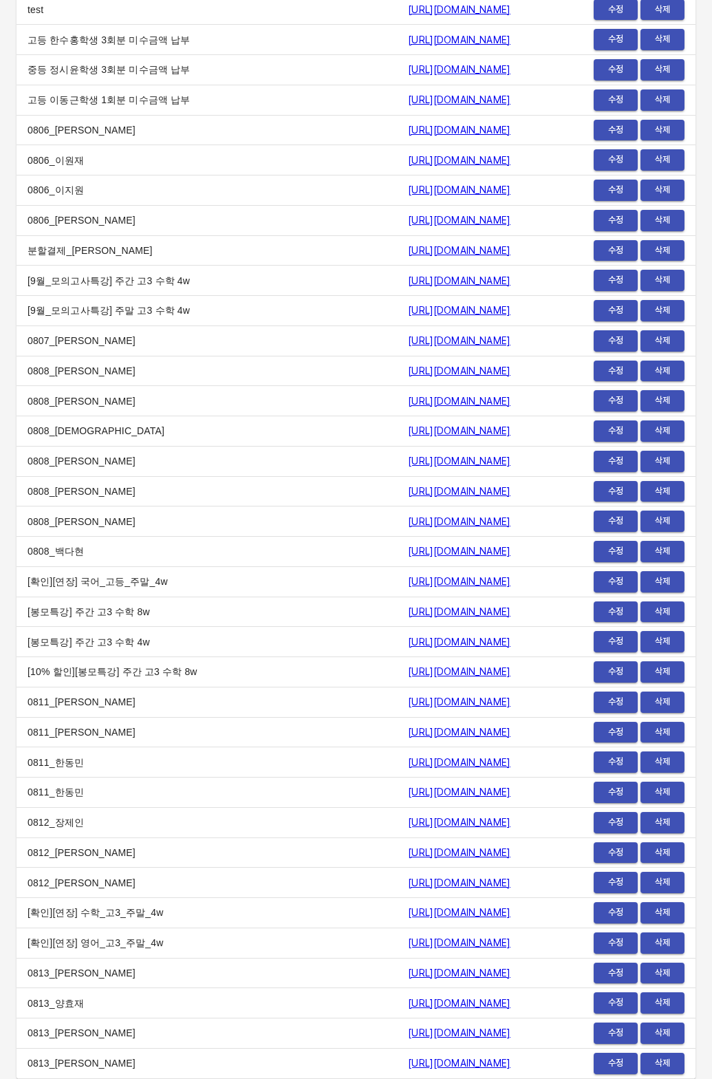
click at [150, 1028] on td "0813_[PERSON_NAME]" at bounding box center [207, 1033] width 380 height 30
drag, startPoint x: 237, startPoint y: 1061, endPoint x: 518, endPoint y: 1066, distance: 281.4
click at [518, 1066] on td "[URL][DOMAIN_NAME]" at bounding box center [477, 1063] width 160 height 30
copy link "https://payment.mildang.kr/x0-lAGy_2_GYbeEksvA2I"
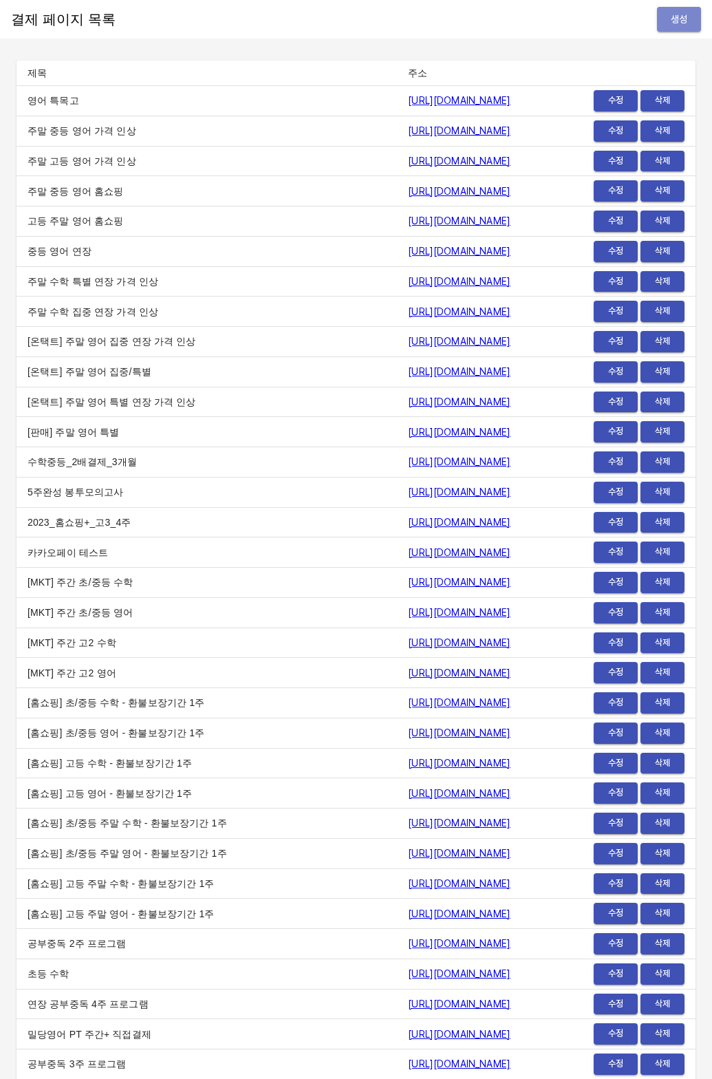
click at [671, 28] on button "생성" at bounding box center [679, 19] width 44 height 25
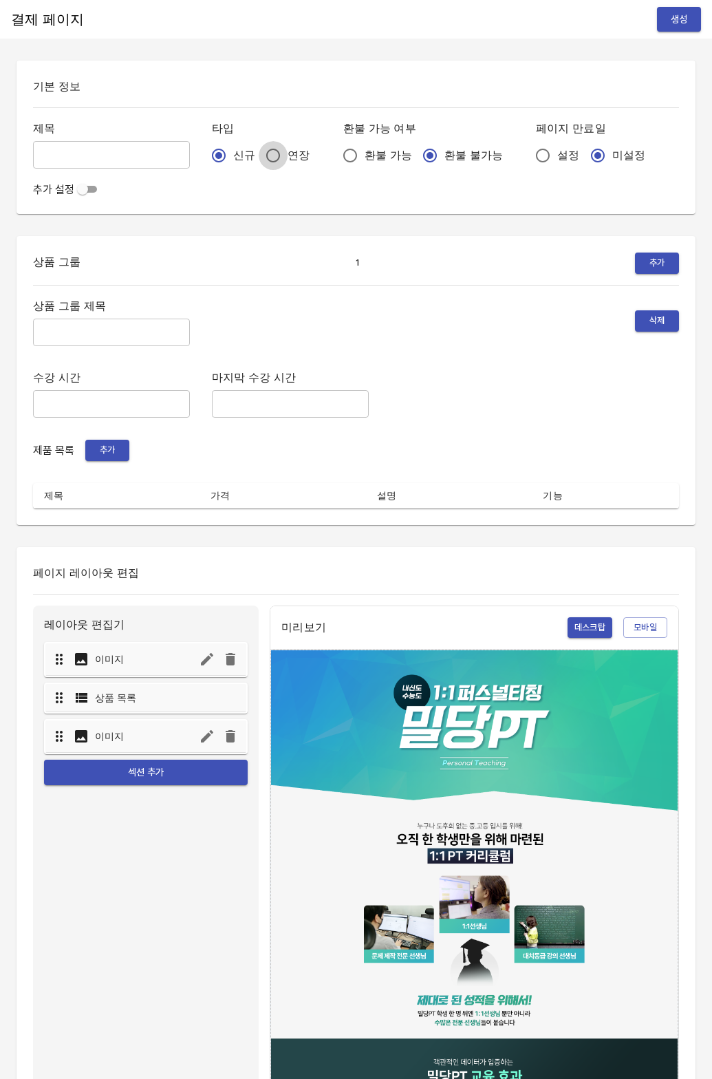
click at [259, 144] on input "연장" at bounding box center [273, 155] width 29 height 29
radio input "true"
click at [528, 151] on input "설정" at bounding box center [542, 155] width 29 height 29
radio input "true"
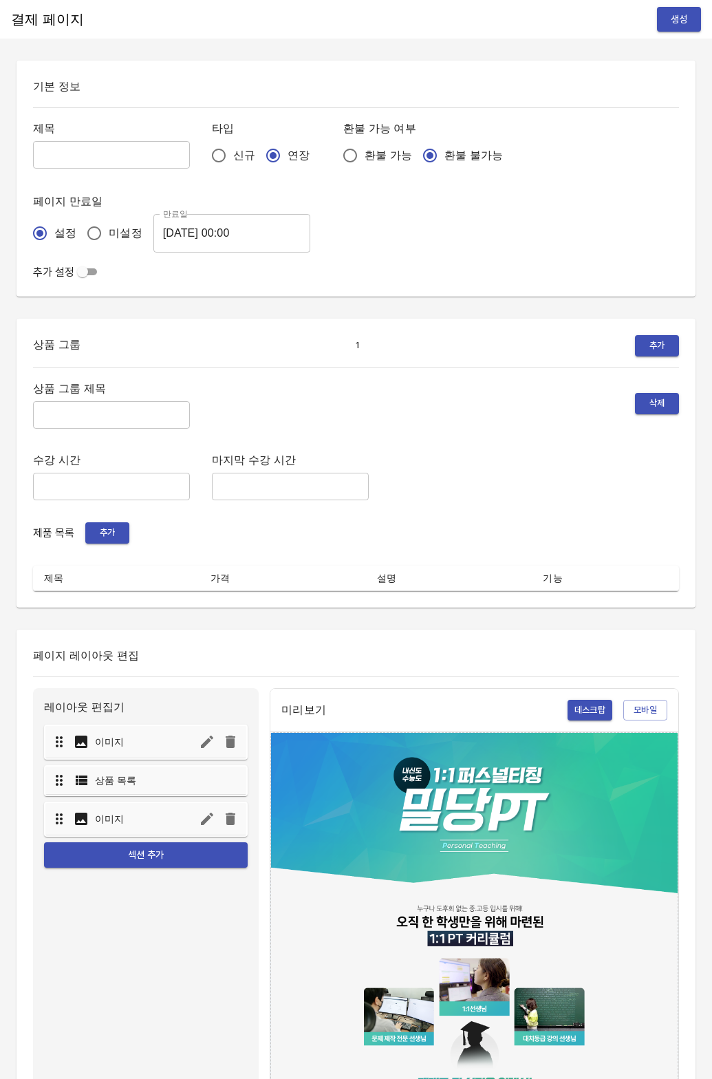
click at [182, 230] on input "[DATE] 00:00" at bounding box center [231, 233] width 157 height 39
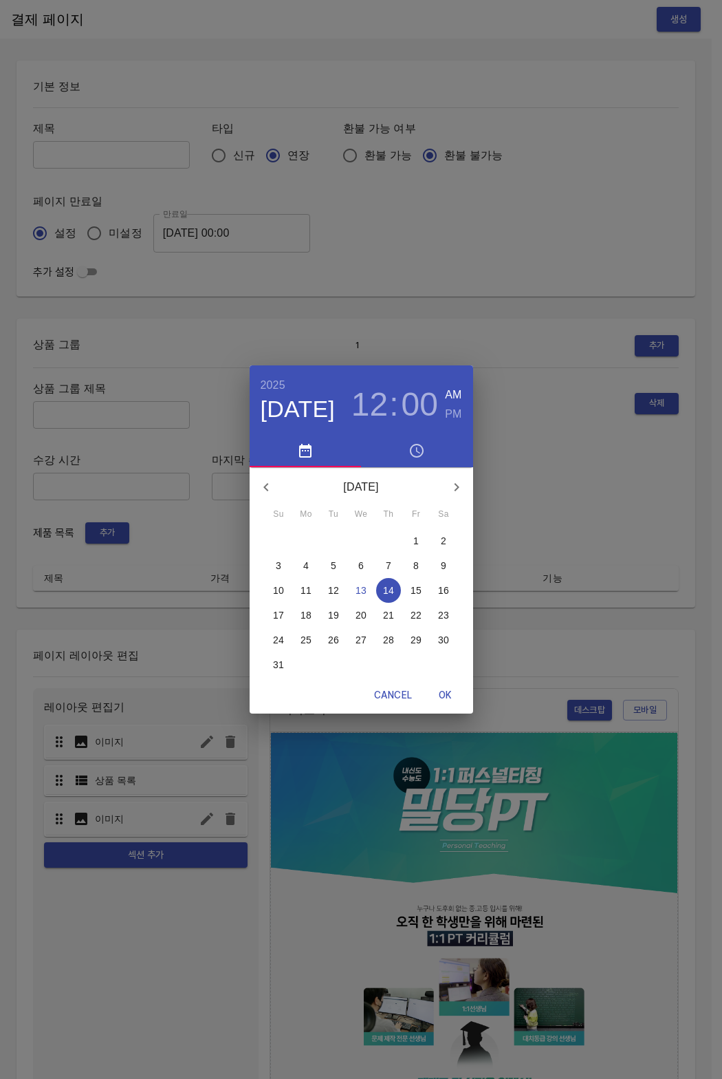
click at [376, 607] on div "21" at bounding box center [389, 615] width 28 height 25
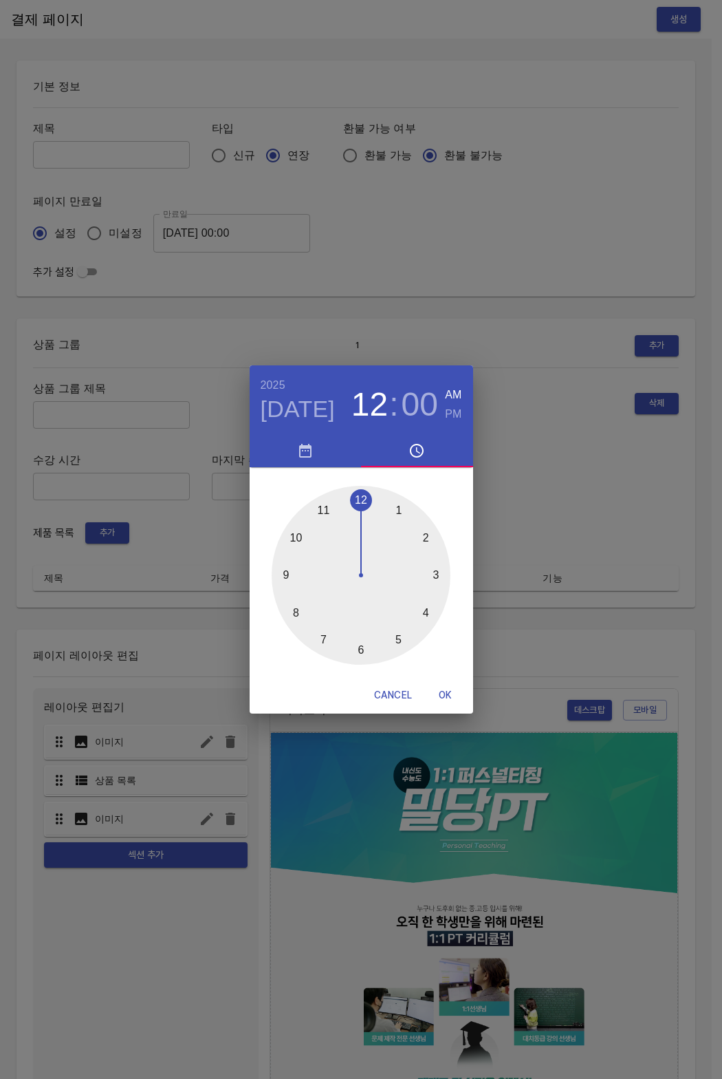
click at [303, 450] on icon "button" at bounding box center [305, 450] width 17 height 17
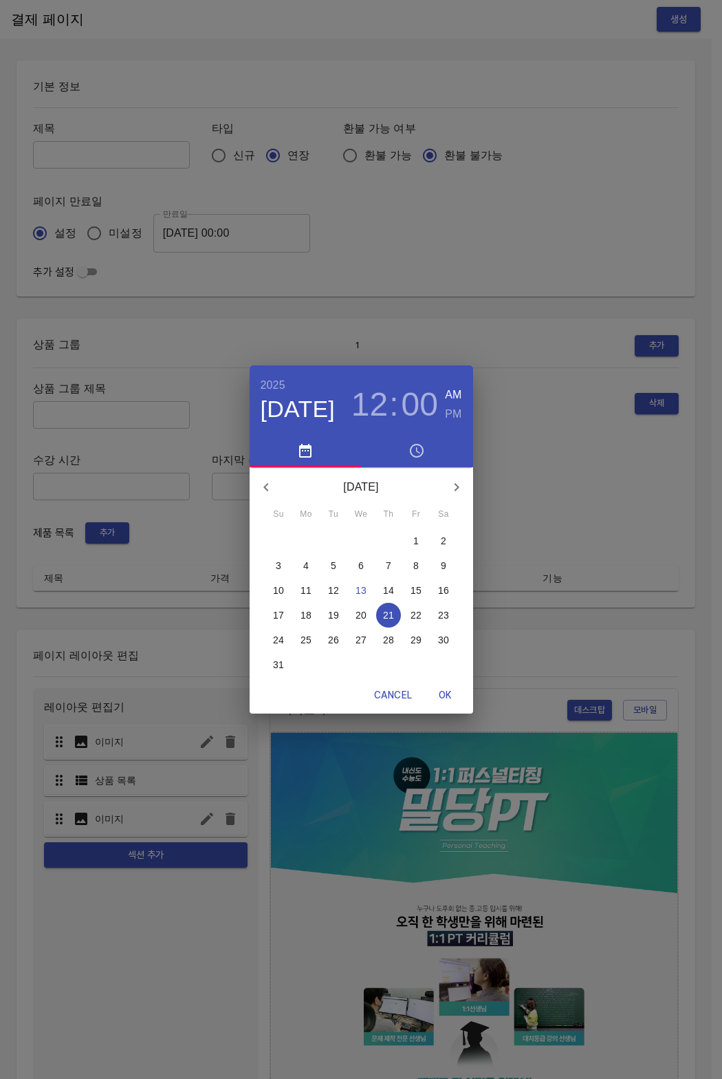
click at [444, 689] on span "OK" at bounding box center [445, 695] width 33 height 17
type input "[DATE] 00:00"
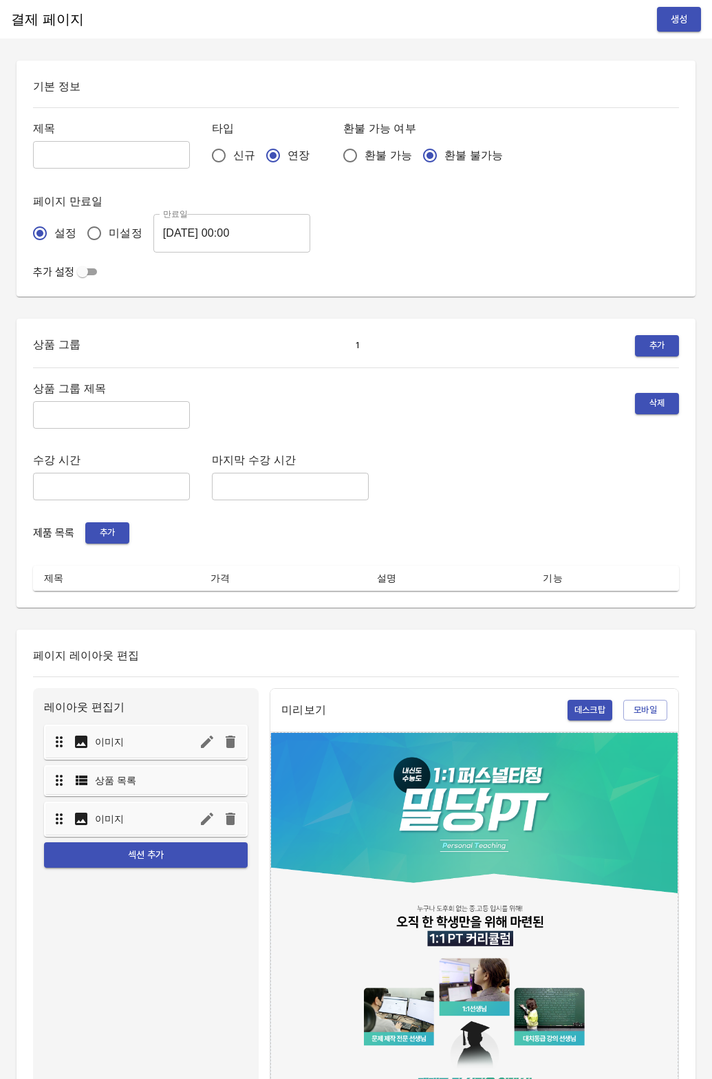
click at [103, 173] on div "제목 ​ 타입 신규 연장 환불 가능 여부 환불 가능 환불 불가능 페이지 만료일 설정 미설정 만료일 [DATE] 00:00 만료일" at bounding box center [356, 185] width 646 height 133
click at [100, 168] on input "text" at bounding box center [111, 155] width 157 height 28
type input "0813_[PERSON_NAME]"
click at [101, 422] on input "text" at bounding box center [111, 415] width 157 height 28
type input "주간 집중관리"
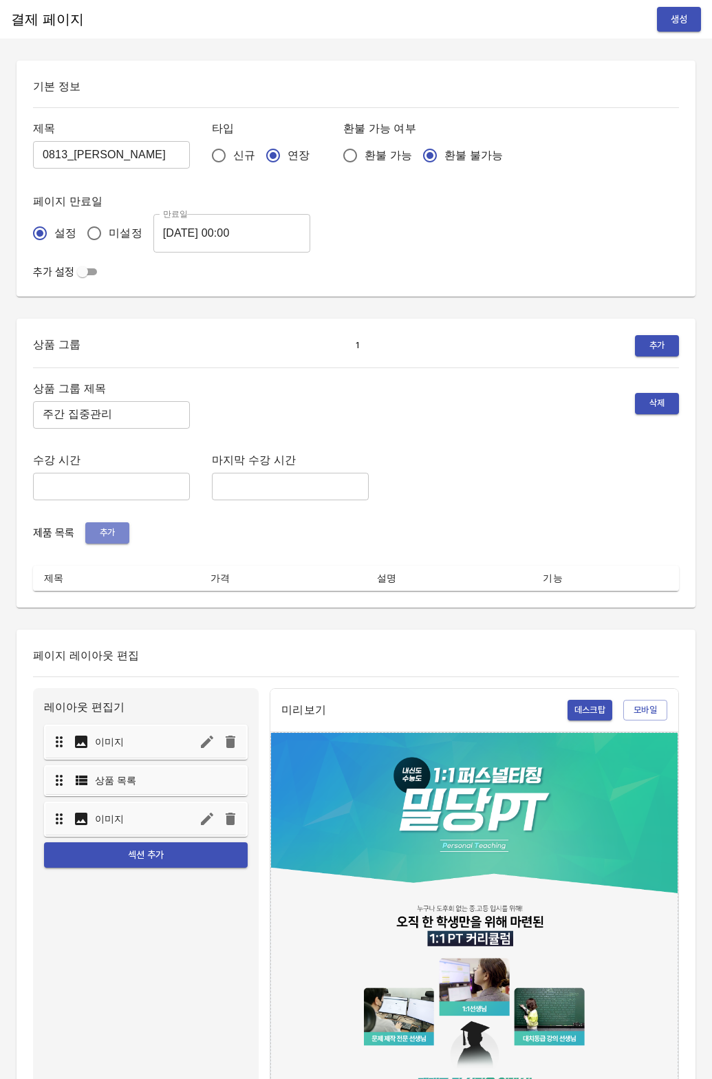
click at [107, 522] on button "추가" at bounding box center [107, 532] width 44 height 21
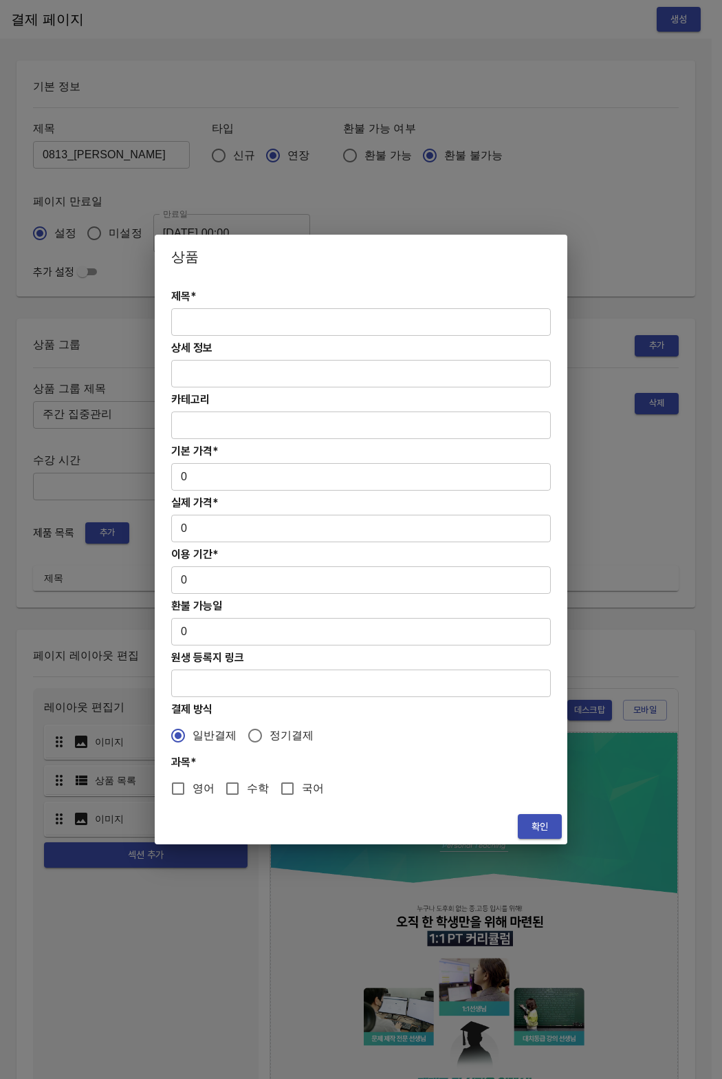
drag, startPoint x: 246, startPoint y: 300, endPoint x: 228, endPoint y: 320, distance: 26.8
click at [245, 301] on h4 "제목*" at bounding box center [361, 296] width 380 height 13
drag, startPoint x: 226, startPoint y: 321, endPoint x: 215, endPoint y: 314, distance: 13.6
click at [226, 321] on input "text" at bounding box center [361, 322] width 380 height 28
paste input "[연장] 고등 주간 집중관리 수학 4주(약 1개월) 프로그램"
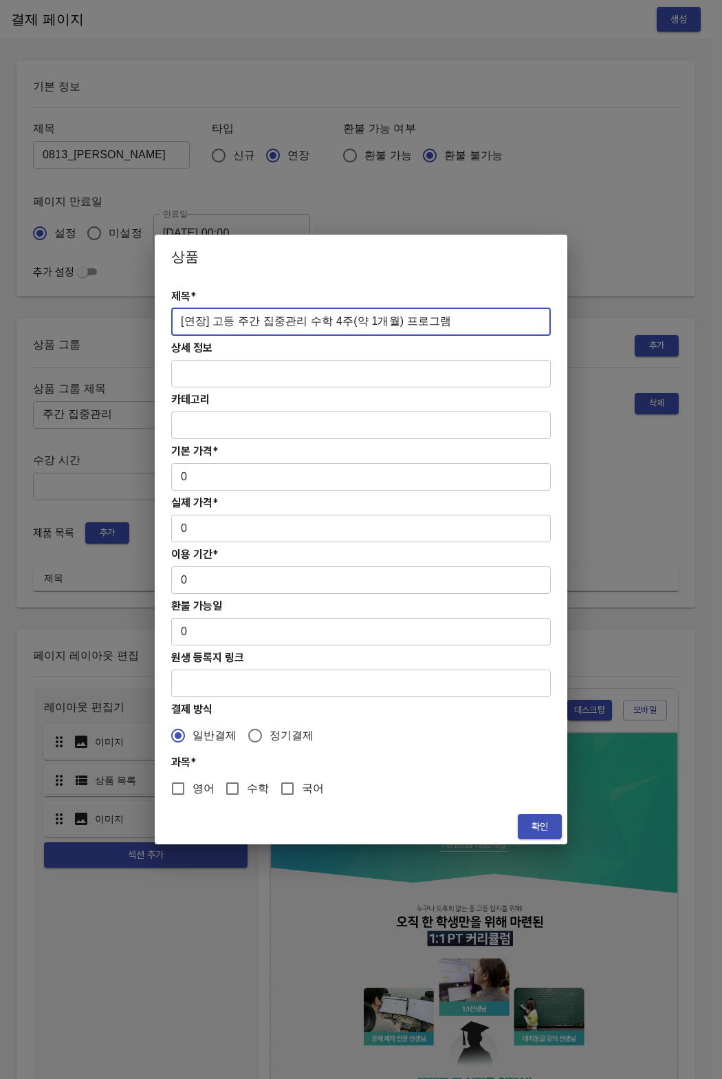
type input "[연장] 고등 주간 집중관리 수학 4주(약 1개월) 프로그램"
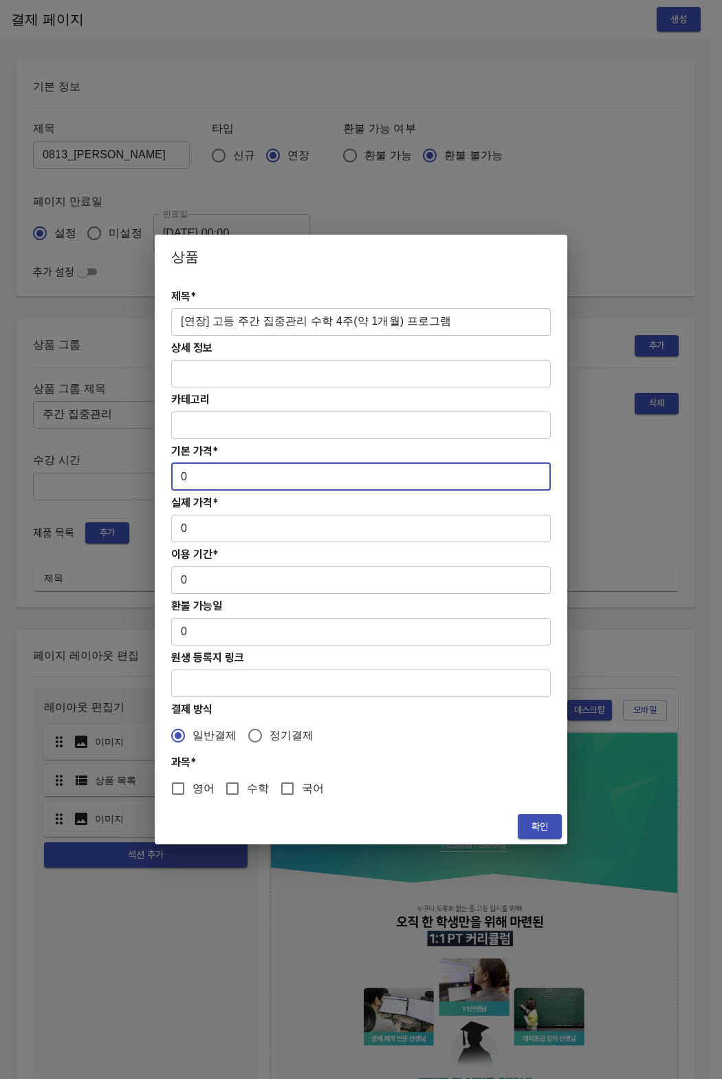
drag, startPoint x: 214, startPoint y: 480, endPoint x: 158, endPoint y: 478, distance: 55.7
click at [158, 478] on div "제목* [연장] 고등 주간 집중관리 수학 4주(약 1개월) 프로그램 ​ 상세 정보 ​ 카테고리 ​ 기본 가격* 0 ​ 실제 가격* 0 ​ 이용…" at bounding box center [361, 544] width 413 height 530
paste input "31300"
type input "313000"
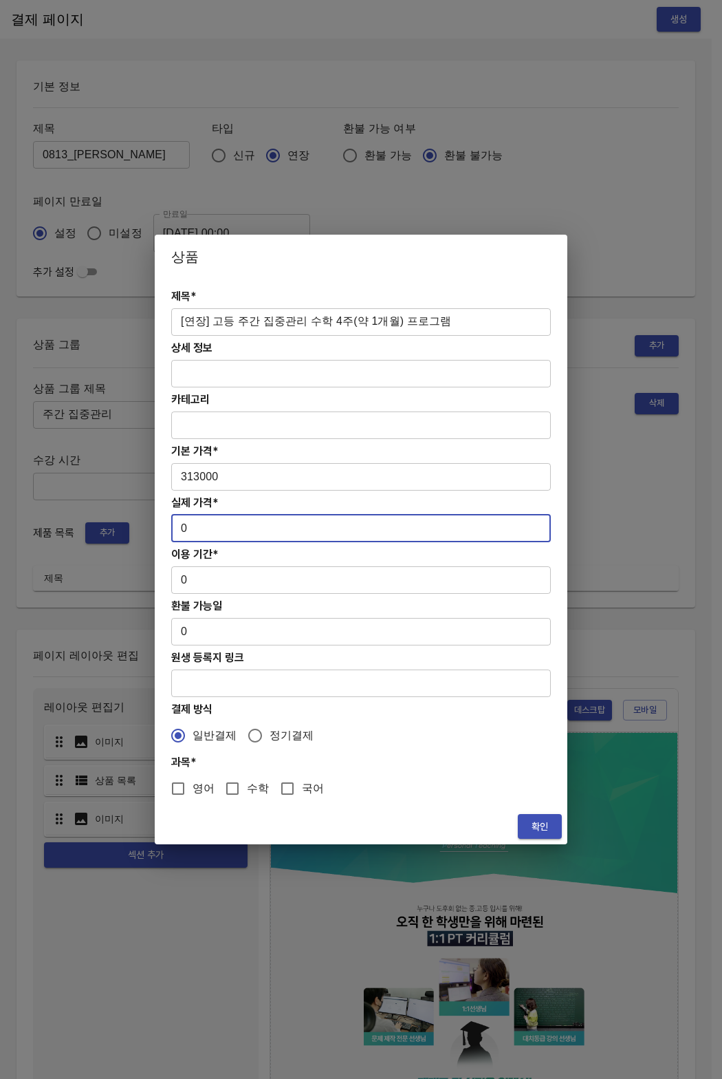
drag, startPoint x: 198, startPoint y: 539, endPoint x: 166, endPoint y: 533, distance: 32.8
click at [166, 533] on div "제목* [연장] 고등 주간 집중관리 수학 4주(약 1개월) 프로그램 ​ 상세 정보 ​ 카테고리 ​ 기본 가격* 313000 ​ 실제 가격* 0…" at bounding box center [361, 544] width 413 height 530
paste input "31300"
type input "313000"
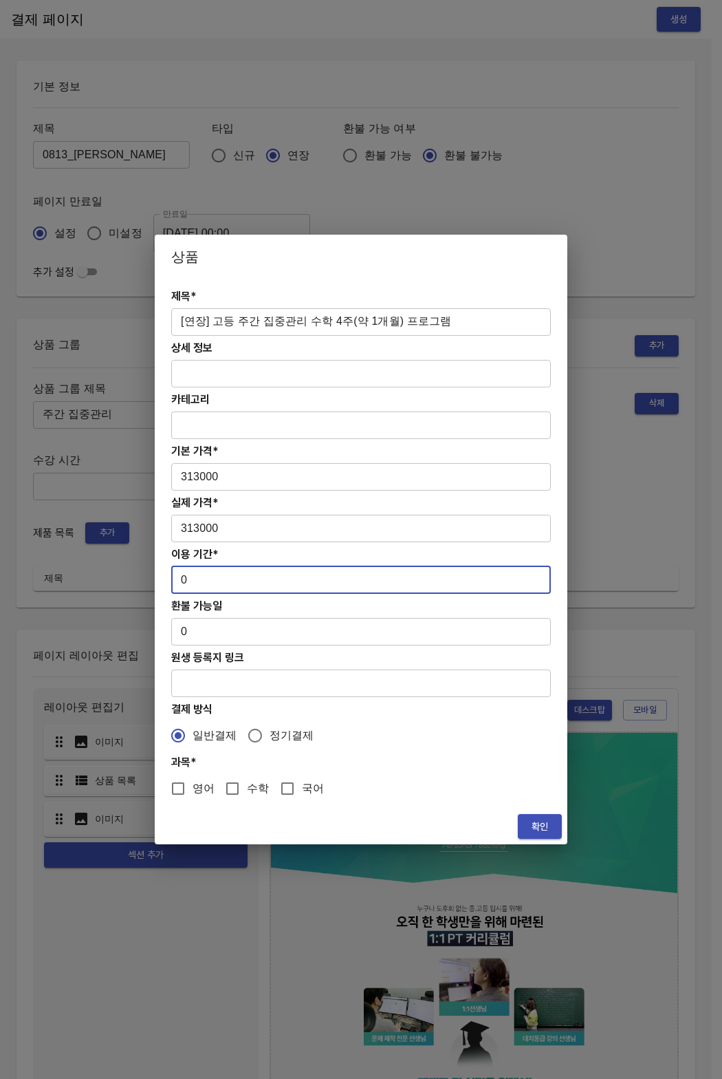
drag, startPoint x: 193, startPoint y: 582, endPoint x: 161, endPoint y: 581, distance: 32.3
click at [161, 581] on div "제목* [연장] 고등 주간 집중관리 수학 4주(약 1개월) 프로그램 ​ 상세 정보 ​ 카테고리 ​ 기본 가격* 313000 ​ 실제 가격* 3…" at bounding box center [361, 544] width 413 height 530
type input "28"
drag, startPoint x: 242, startPoint y: 795, endPoint x: 464, endPoint y: 809, distance: 222.0
click at [243, 795] on input "수학" at bounding box center [232, 788] width 29 height 29
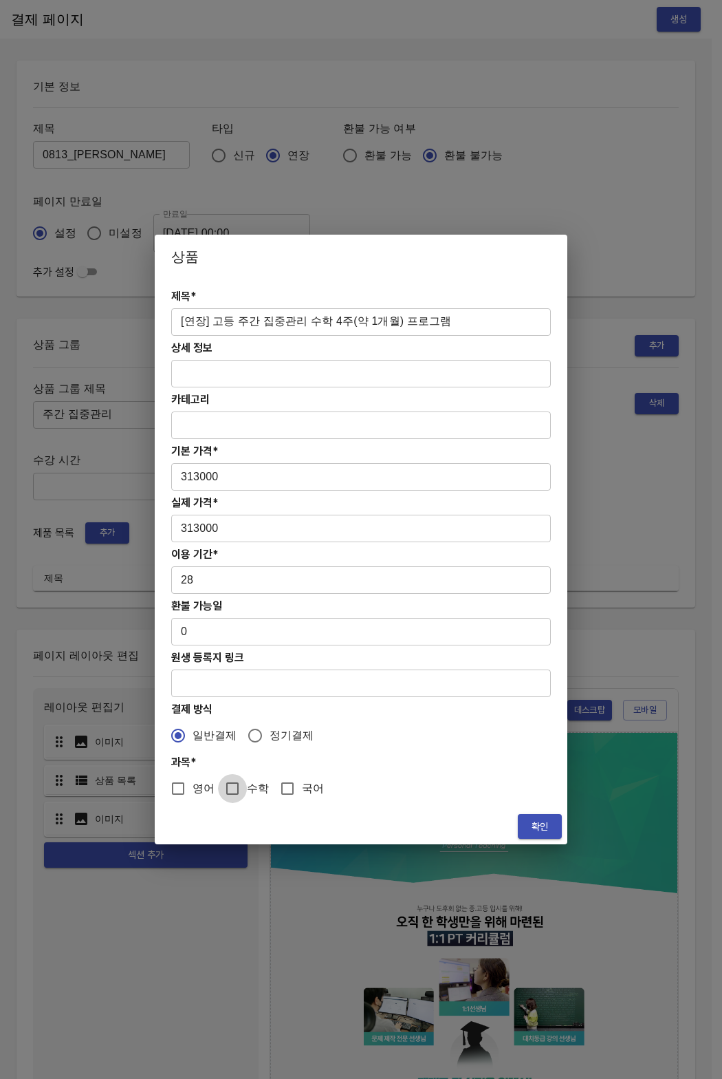
checkbox input "true"
click at [523, 821] on button "확인" at bounding box center [540, 826] width 44 height 25
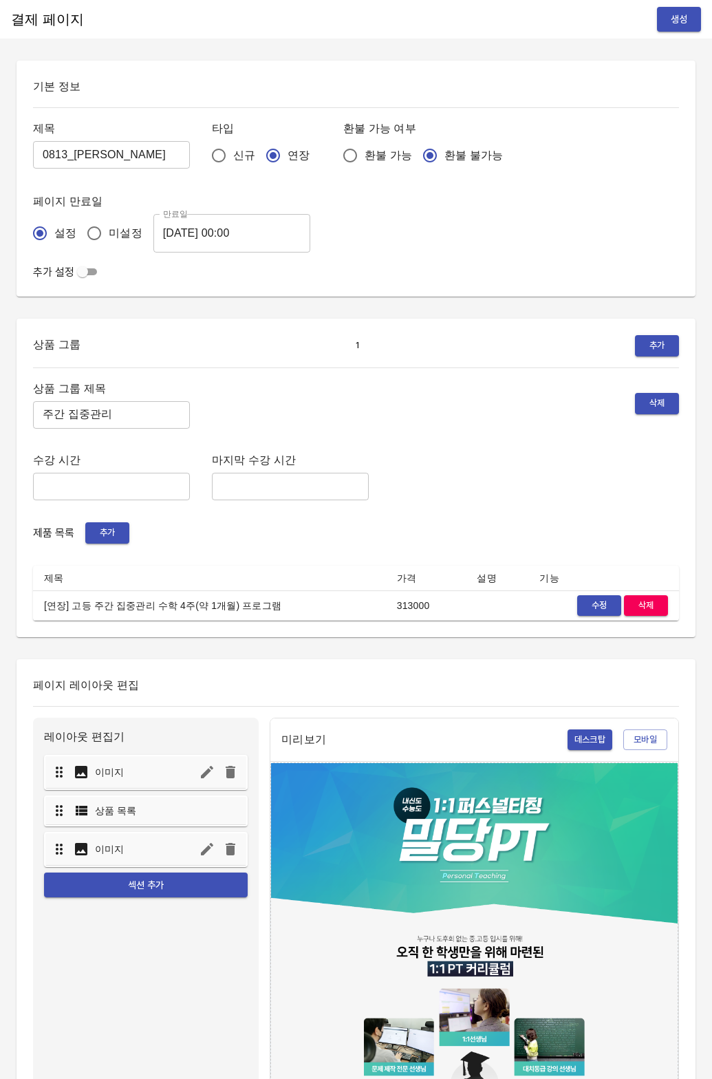
click at [658, 17] on button "생성" at bounding box center [679, 19] width 44 height 25
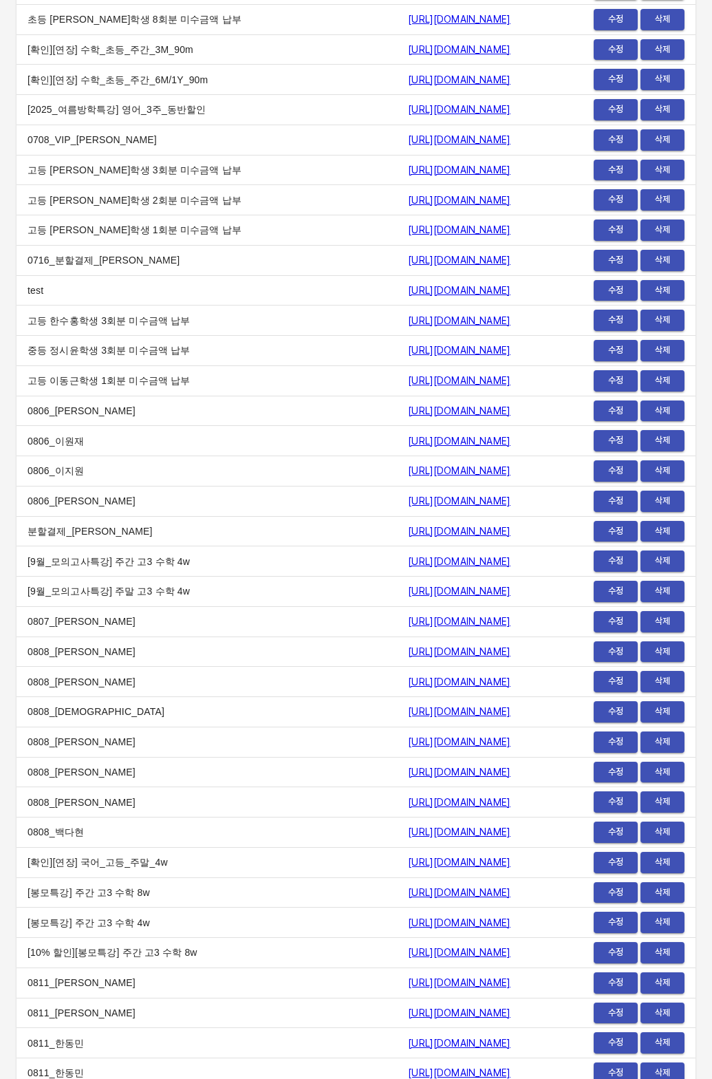
scroll to position [16191, 0]
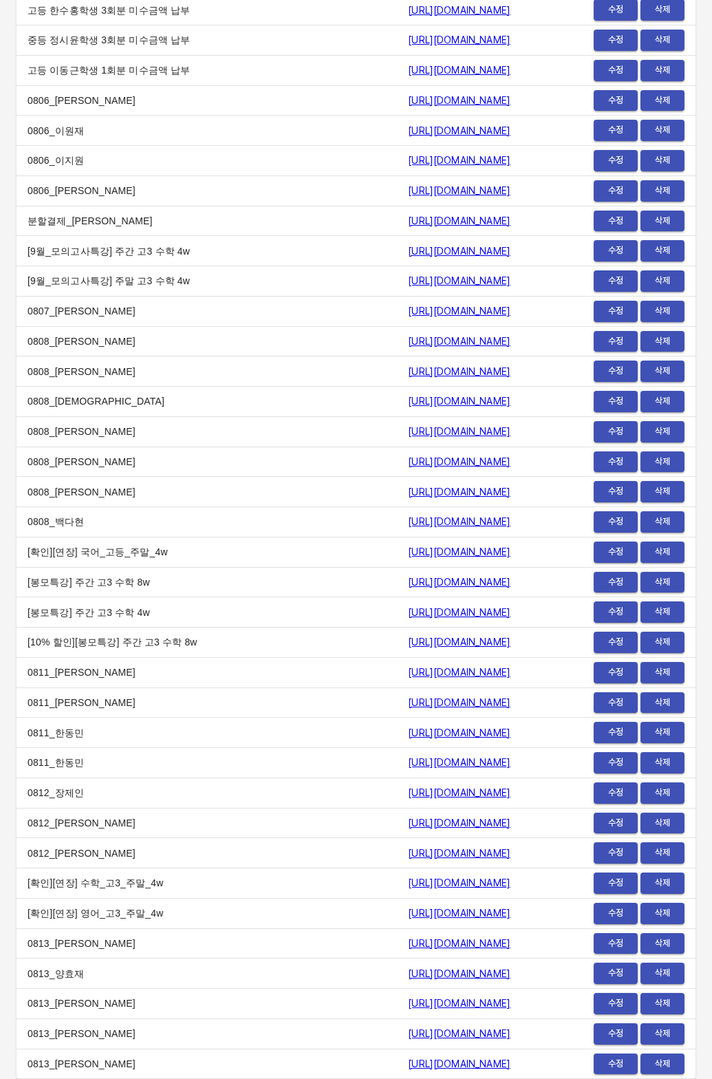
drag, startPoint x: 243, startPoint y: 1066, endPoint x: 495, endPoint y: 1067, distance: 251.8
click at [495, 1067] on td "[URL][DOMAIN_NAME]" at bounding box center [477, 1064] width 160 height 30
copy link "[URL][DOMAIN_NAME]"
